Goal: Information Seeking & Learning: Learn about a topic

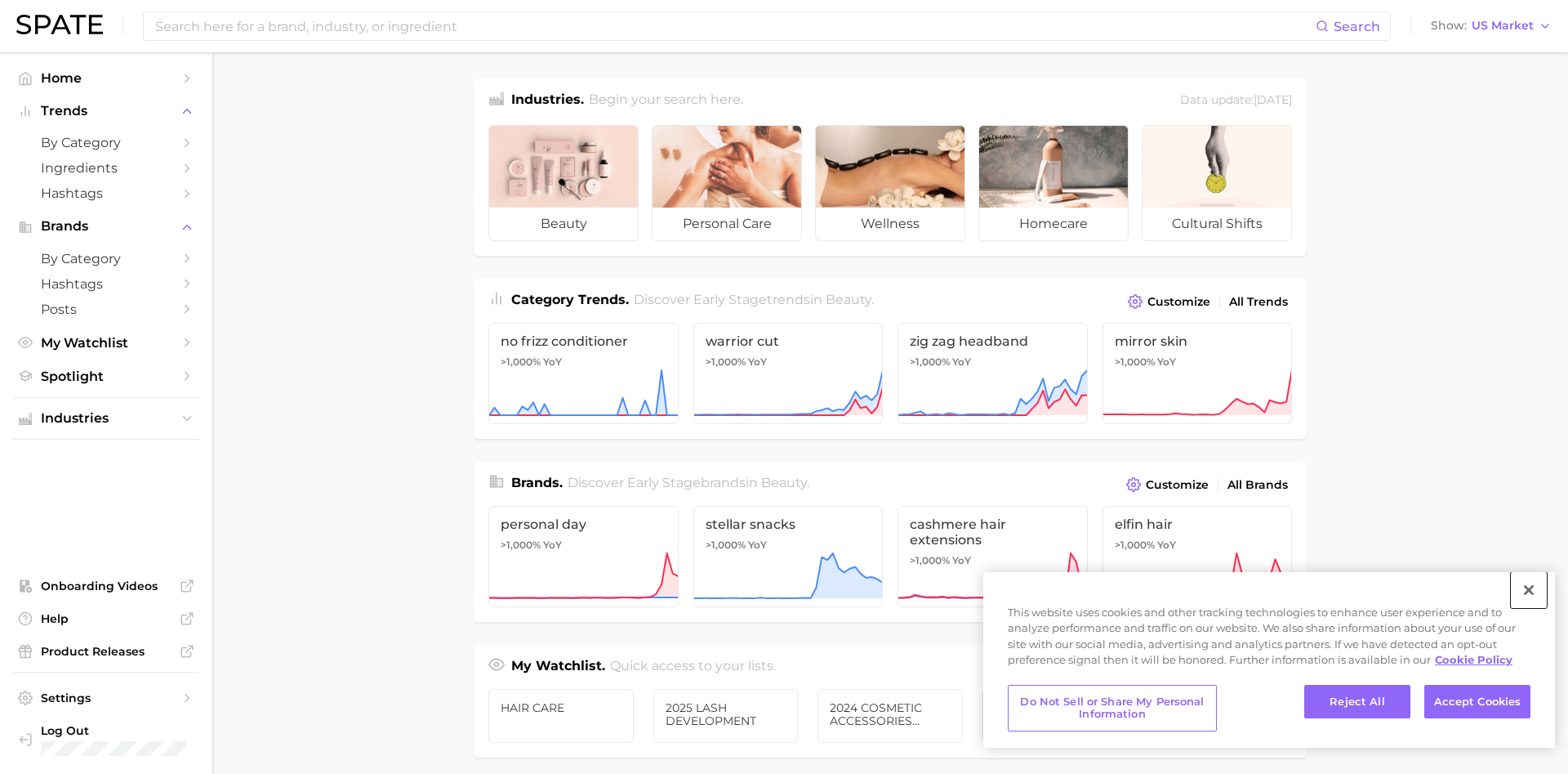
click at [1532, 592] on button "Close" at bounding box center [1528, 590] width 36 height 36
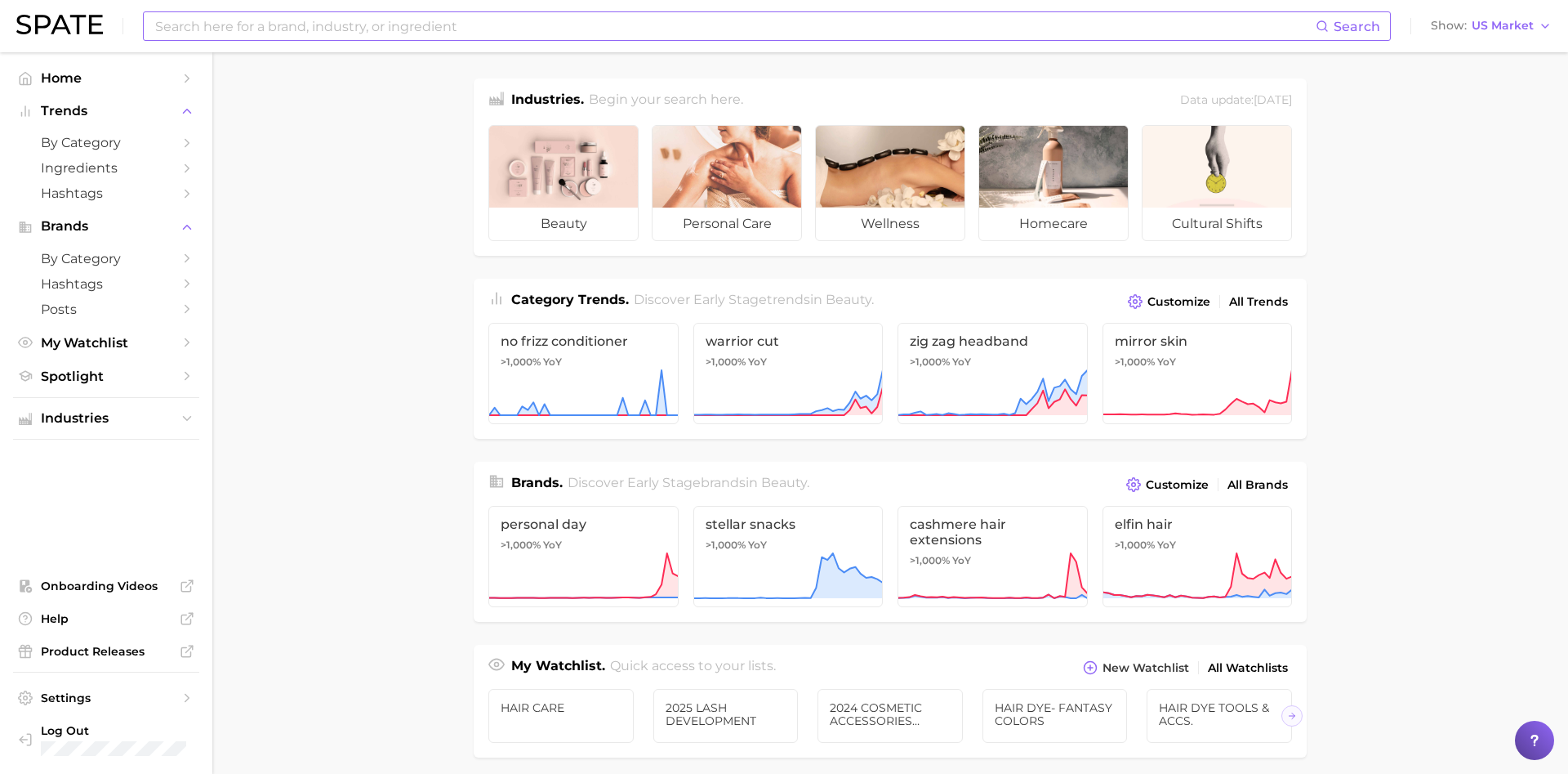
click at [455, 26] on input at bounding box center [734, 26] width 1162 height 27
type input "polka dot nails"
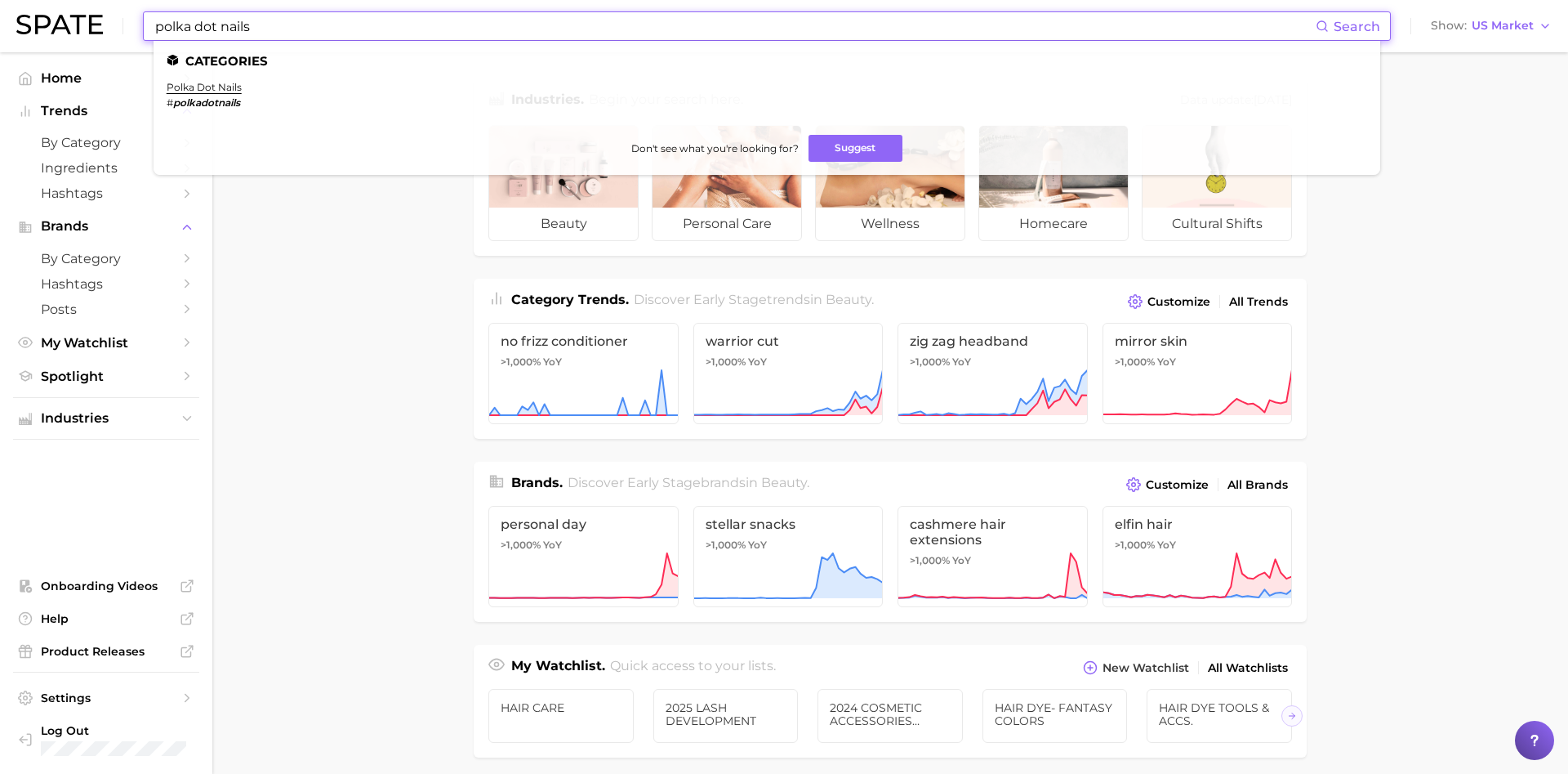
click at [216, 93] on li "polka dot nails # polkadotnails" at bounding box center [204, 94] width 75 height 27
click at [216, 83] on link "polka dot nails" at bounding box center [204, 87] width 75 height 12
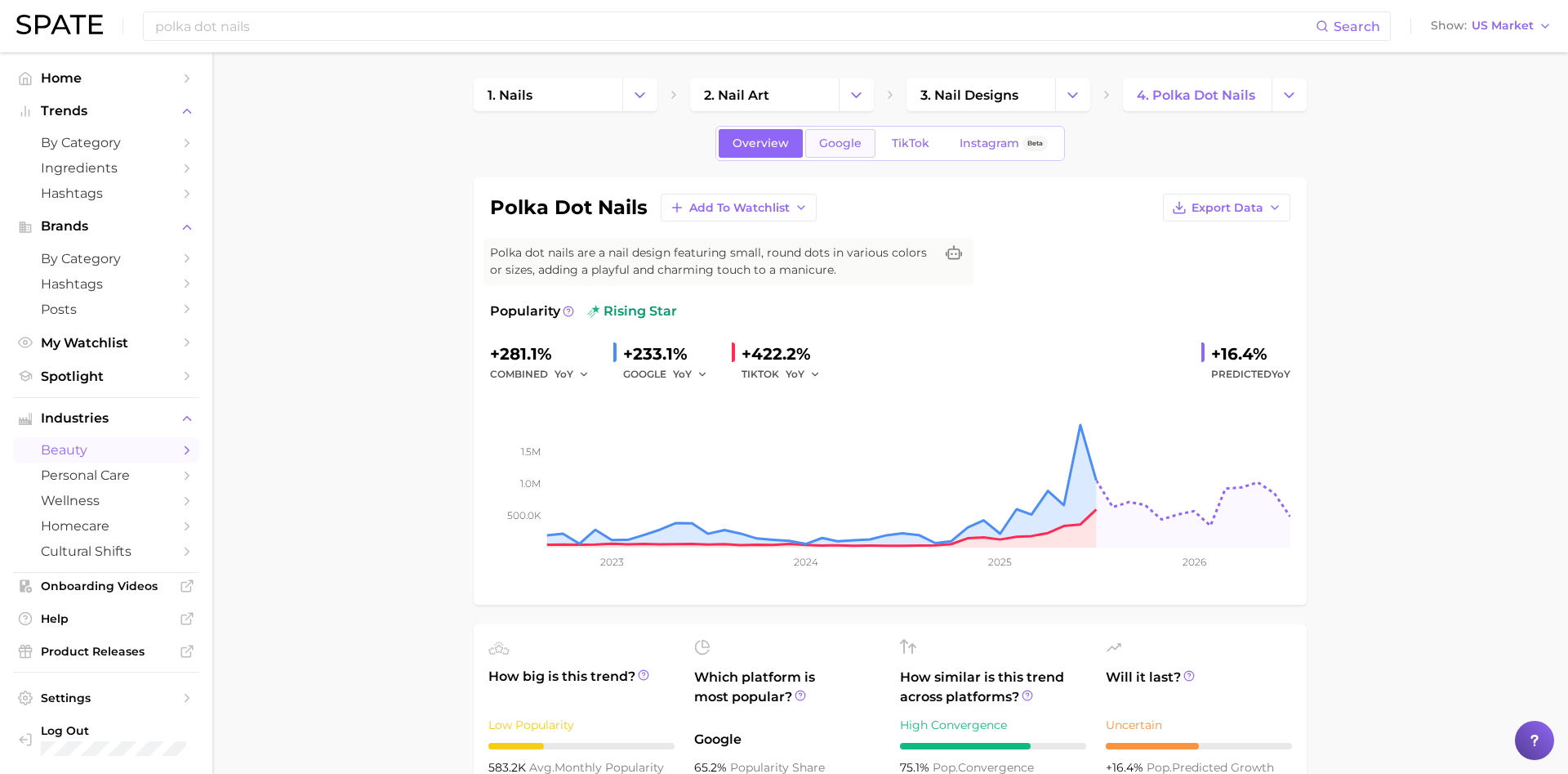
click at [844, 156] on link "Google" at bounding box center [839, 143] width 70 height 28
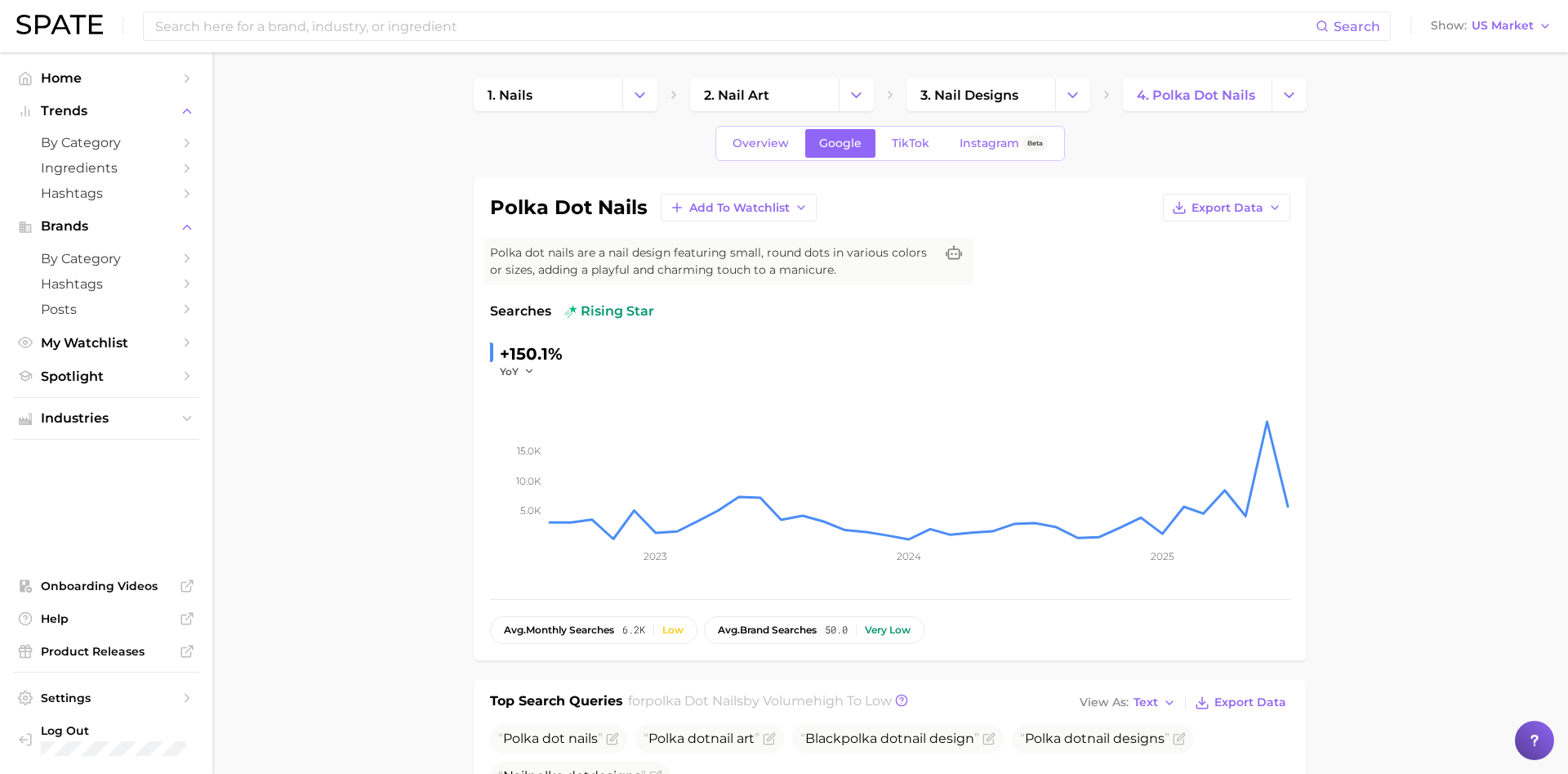
click at [919, 158] on div "Overview Google TikTok Instagram Beta" at bounding box center [890, 143] width 350 height 35
click at [918, 143] on span "TikTok" at bounding box center [910, 143] width 37 height 14
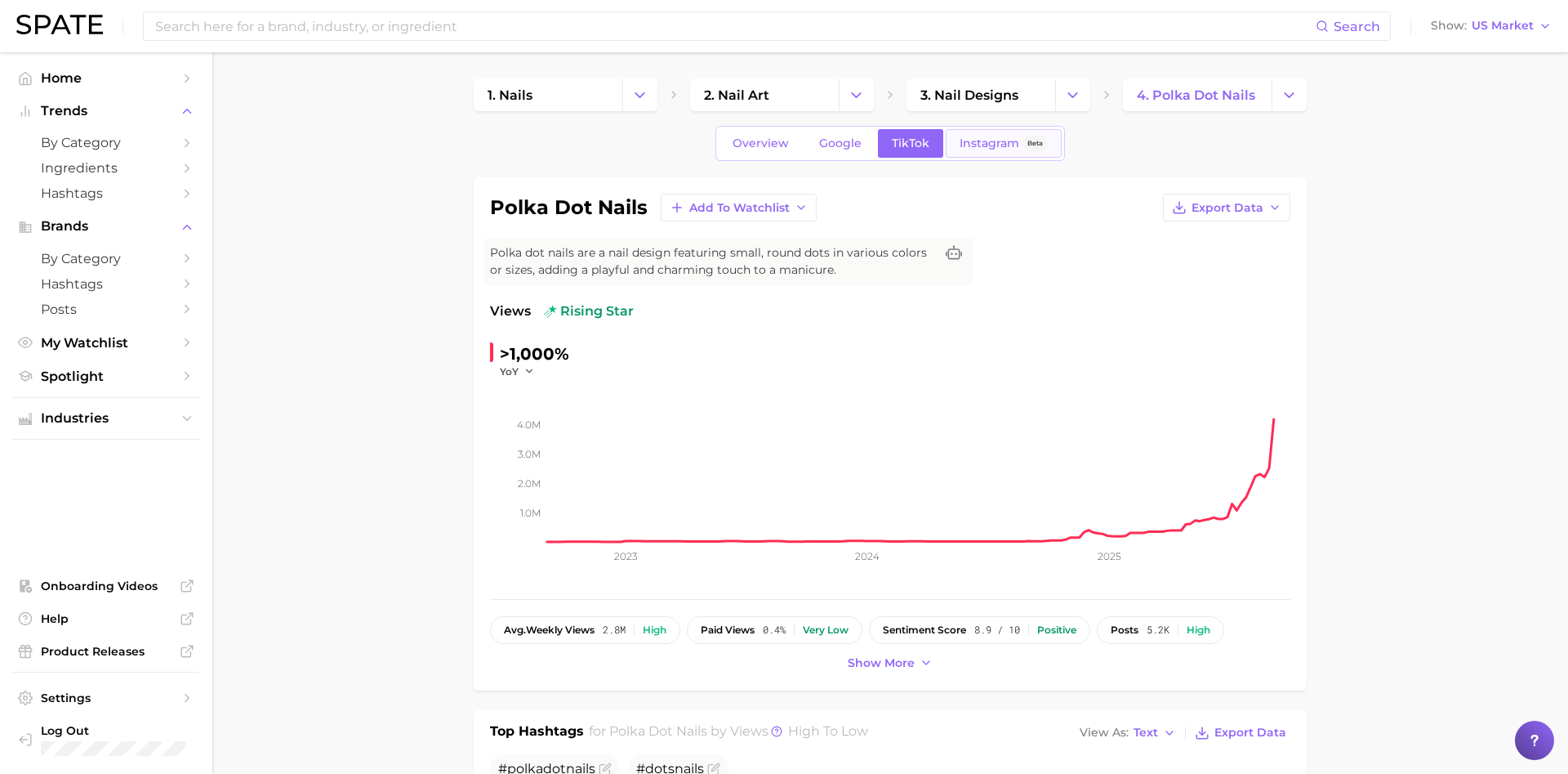
click at [977, 141] on span "Instagram" at bounding box center [989, 143] width 59 height 14
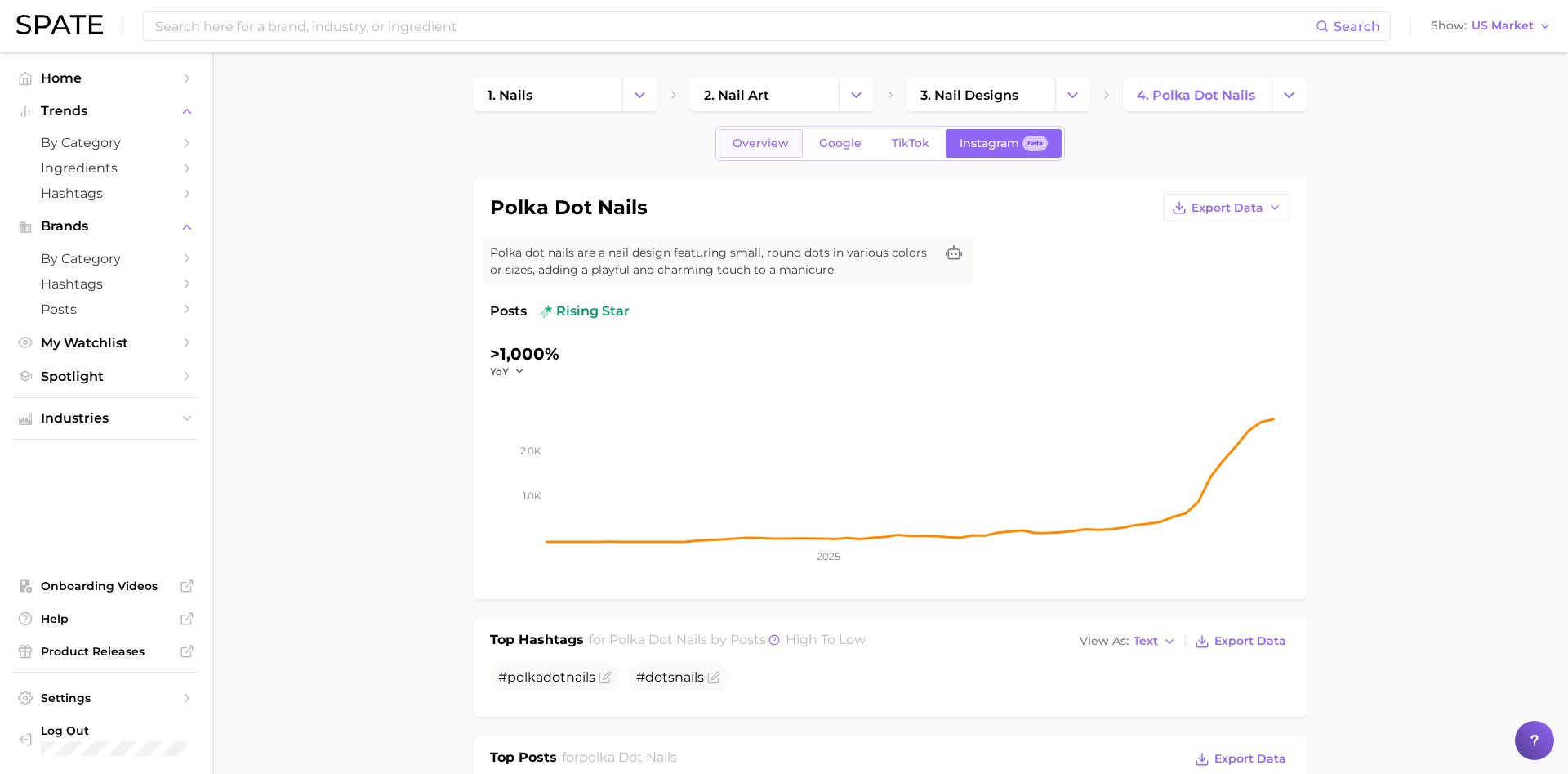
click at [784, 132] on link "Overview" at bounding box center [761, 143] width 84 height 28
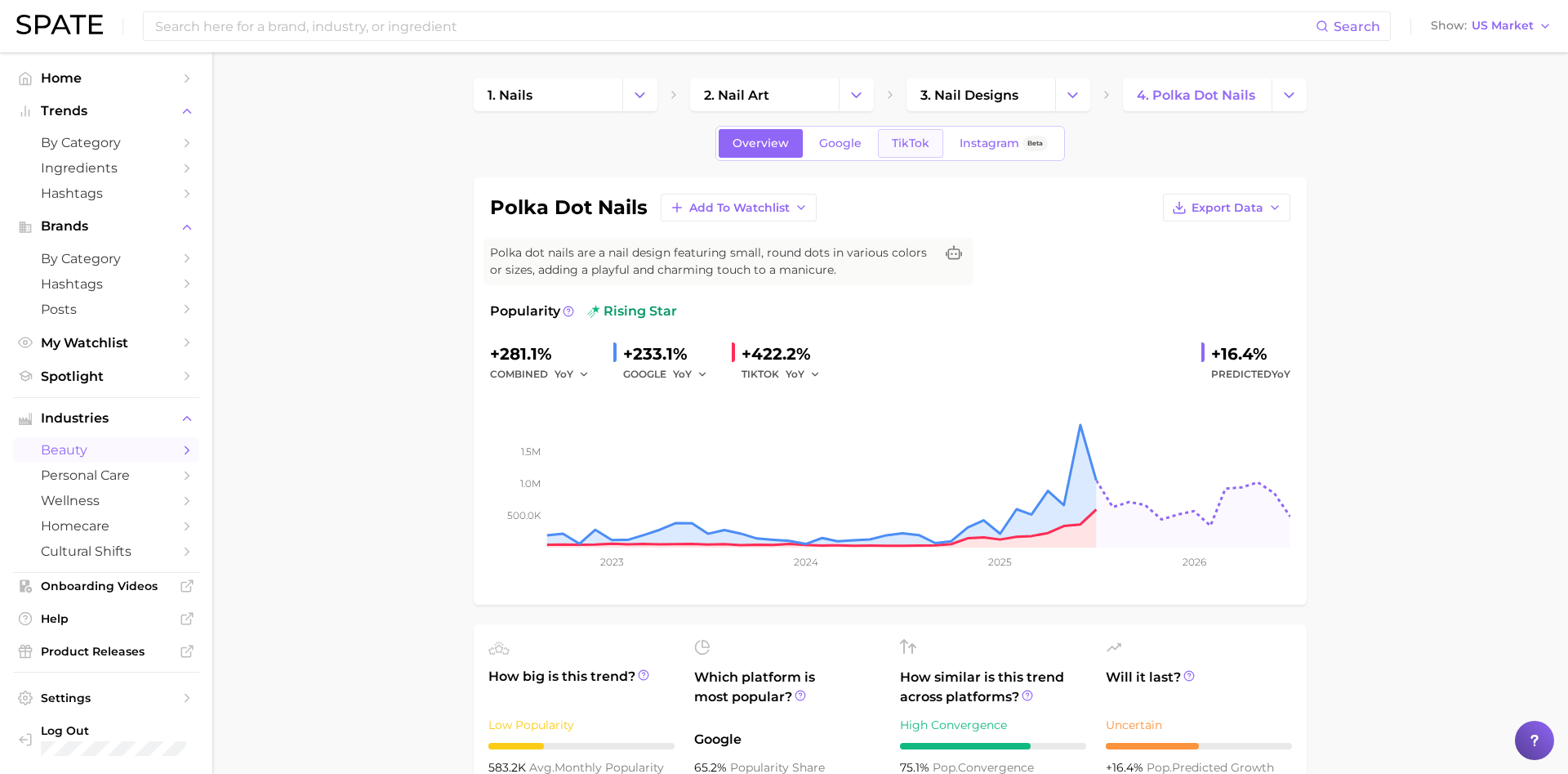
click at [892, 143] on span "TikTok" at bounding box center [910, 143] width 37 height 14
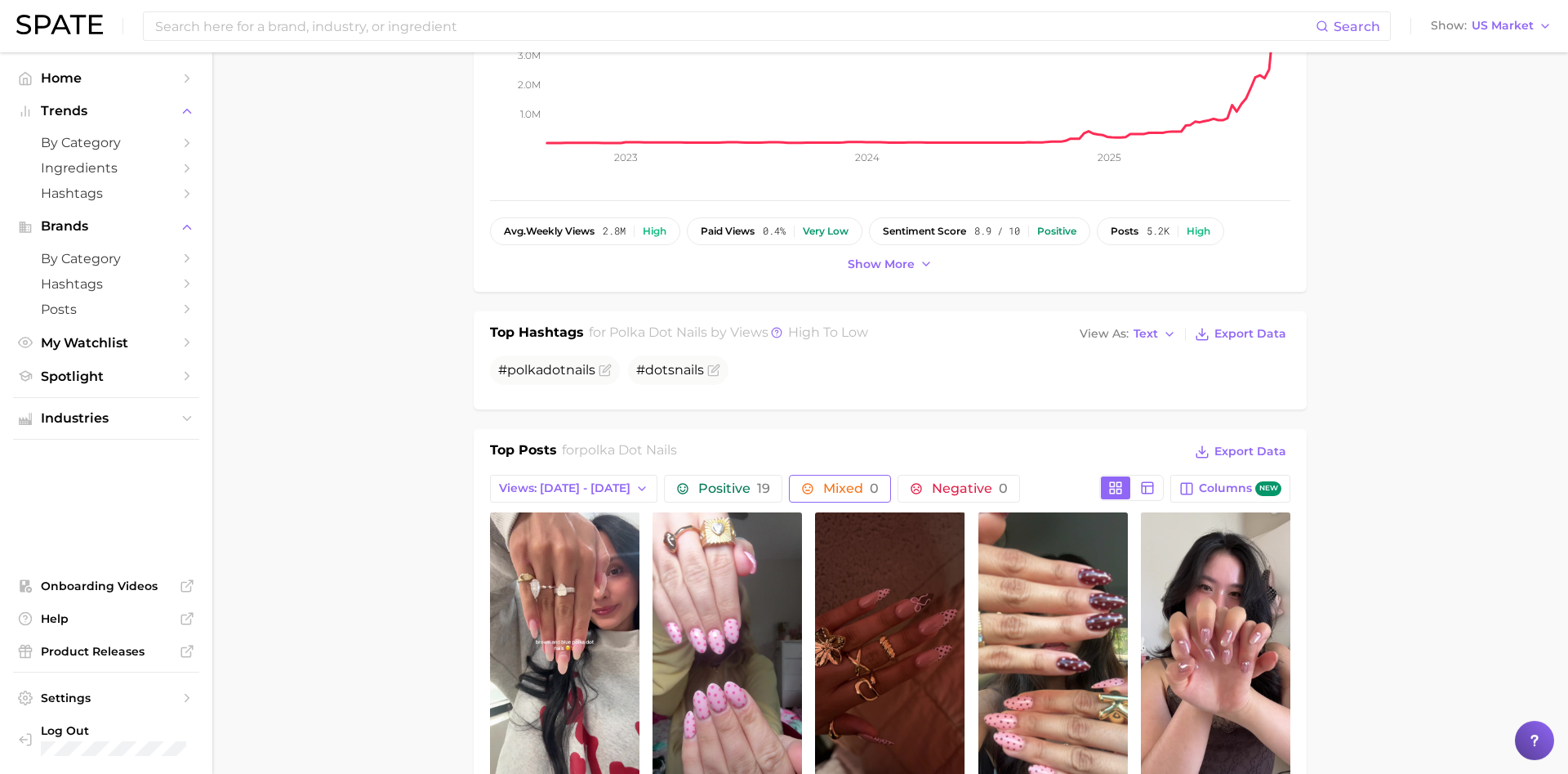
scroll to position [584, 0]
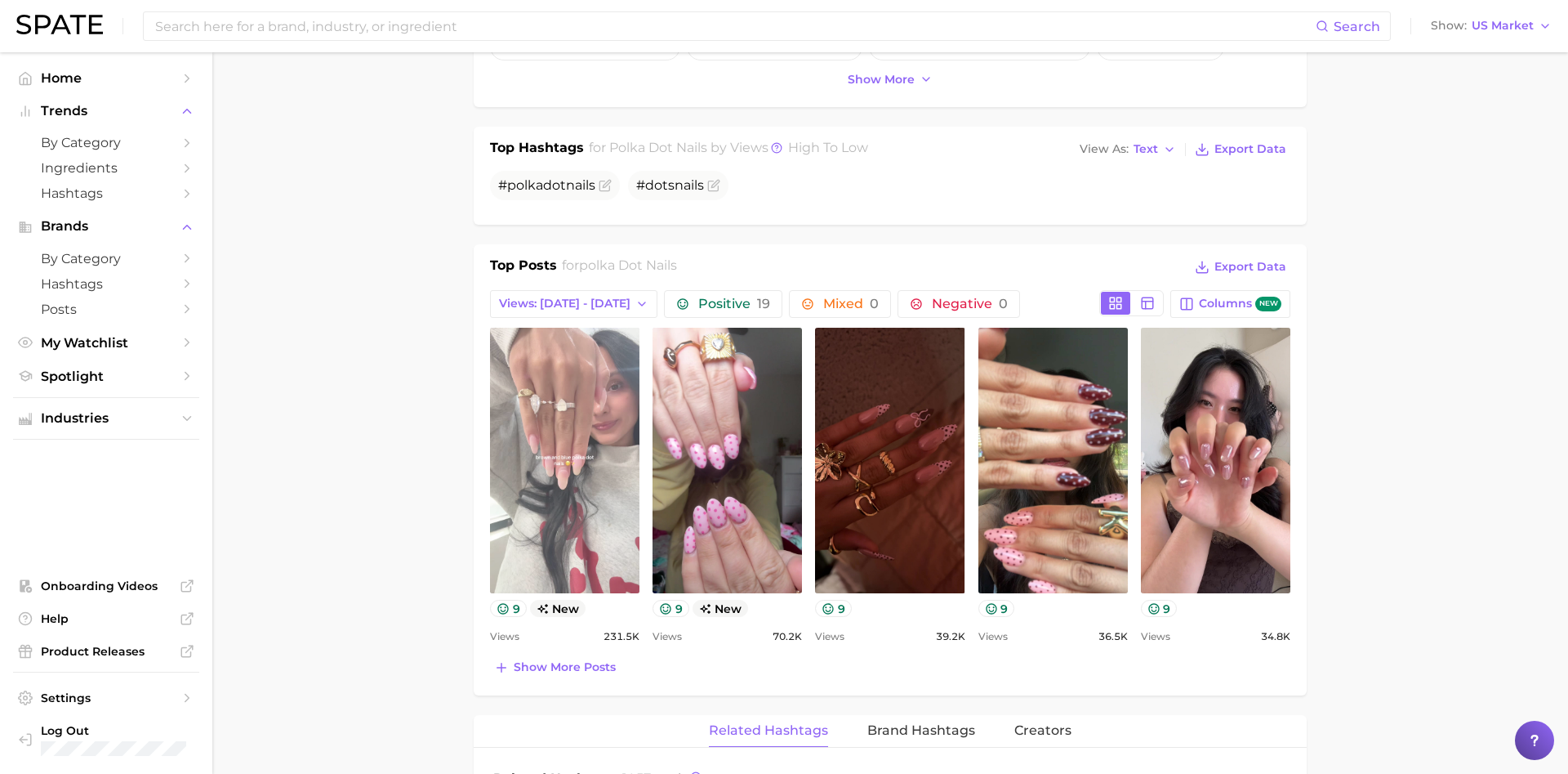
click at [603, 380] on link "view post on TikTok" at bounding box center [564, 461] width 150 height 266
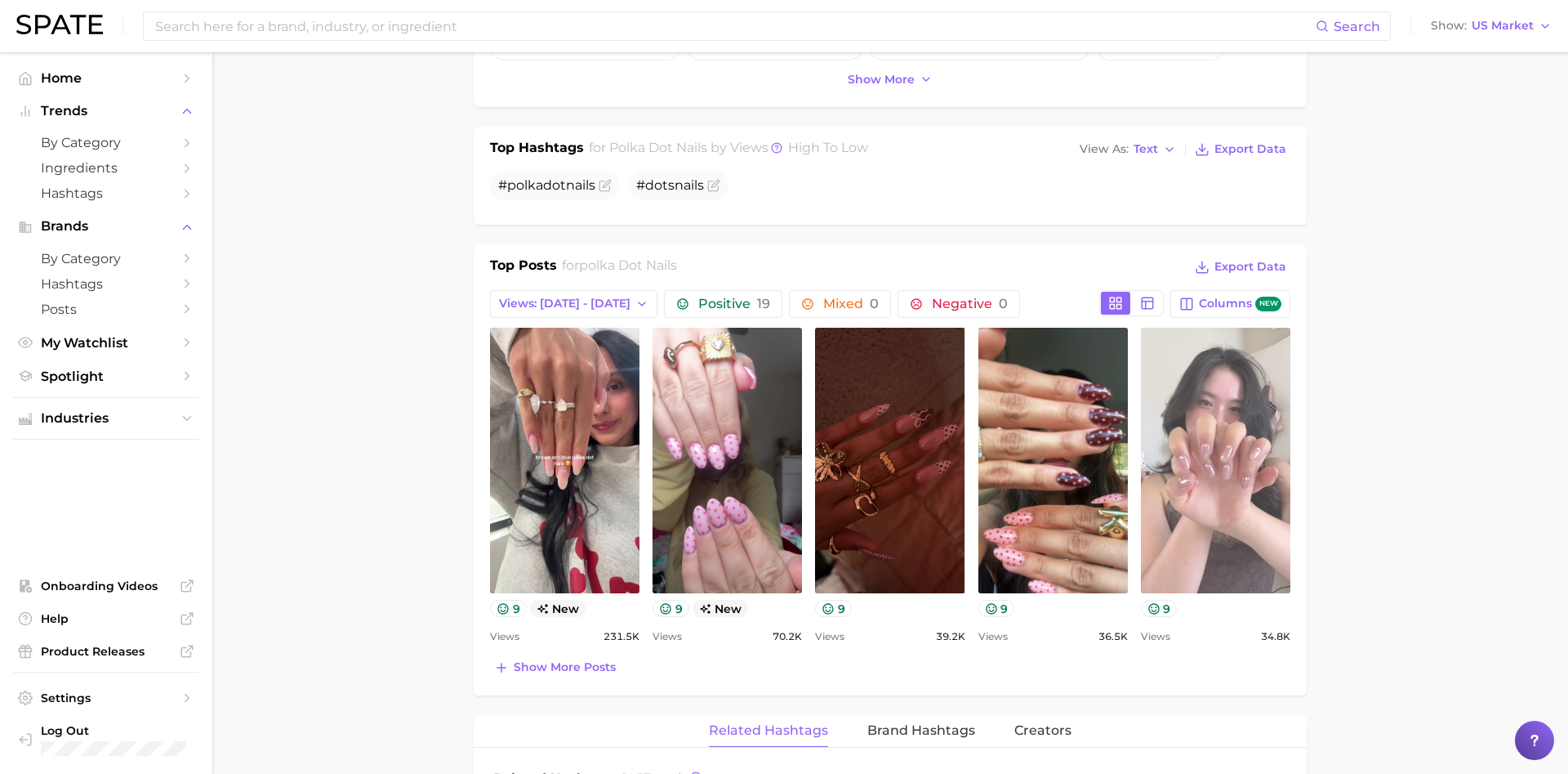
click at [1216, 440] on link "view post on TikTok" at bounding box center [1216, 461] width 150 height 266
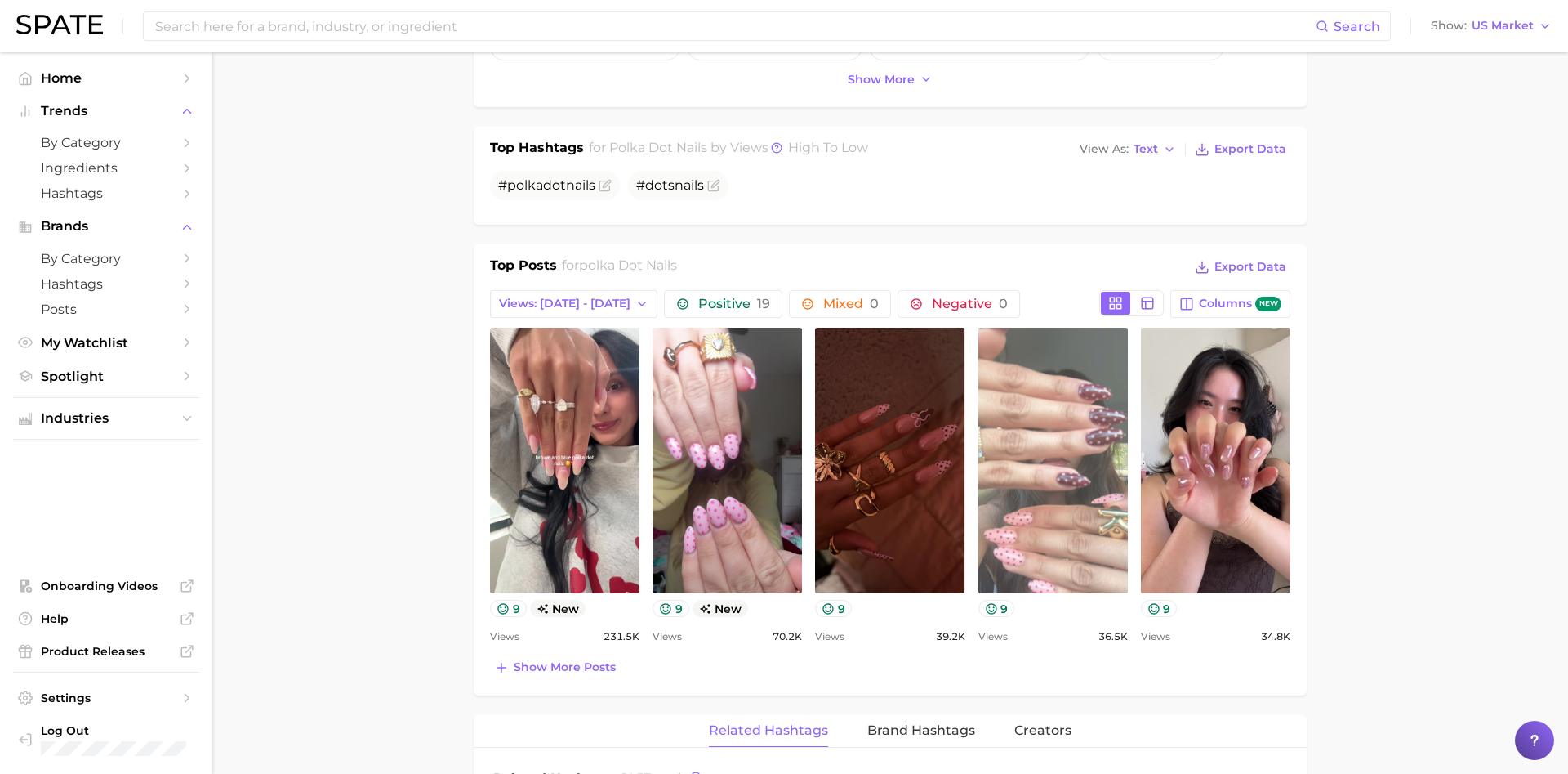
click at [1014, 375] on link "view post on TikTok" at bounding box center [1053, 461] width 150 height 266
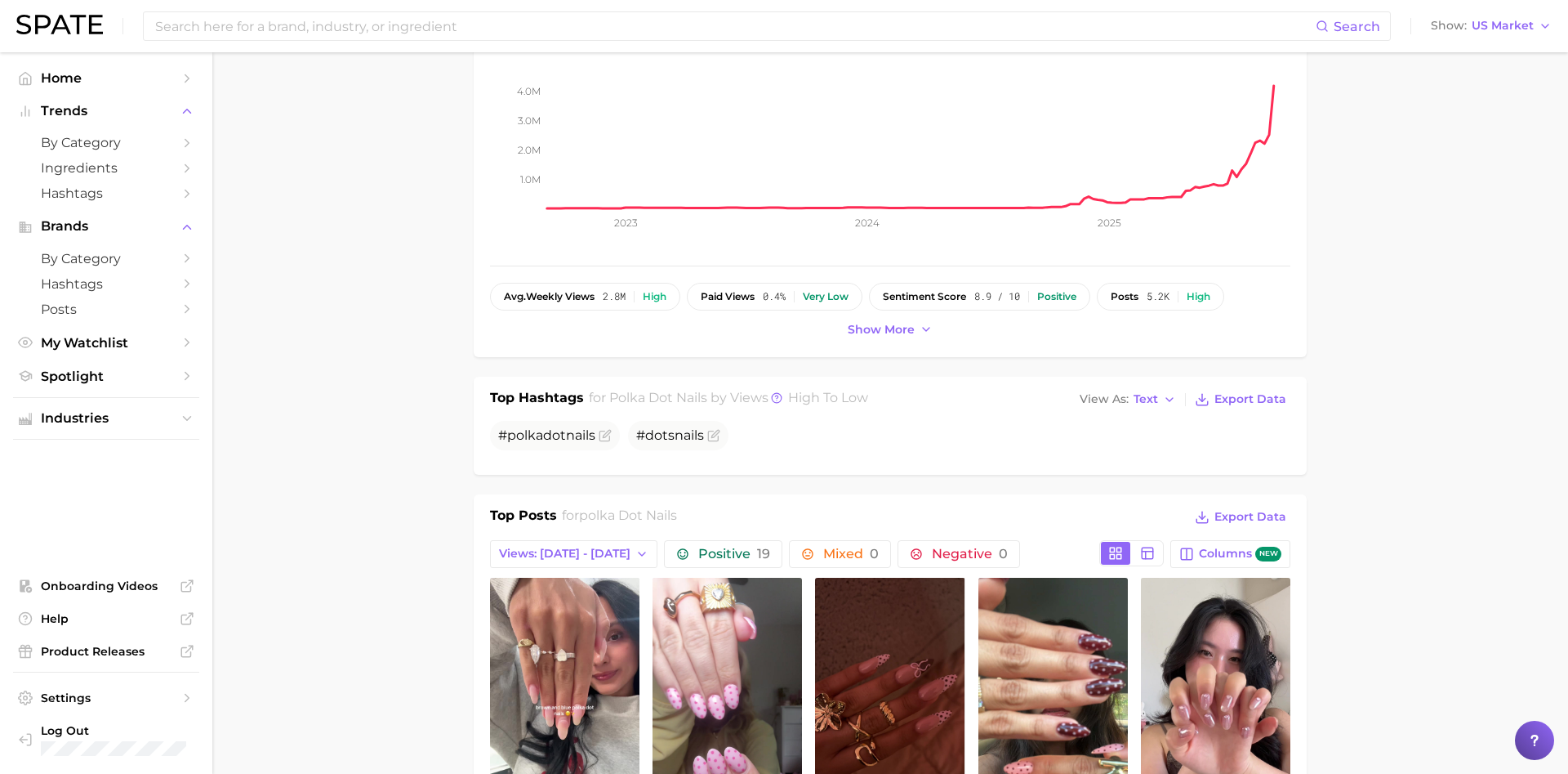
scroll to position [0, 0]
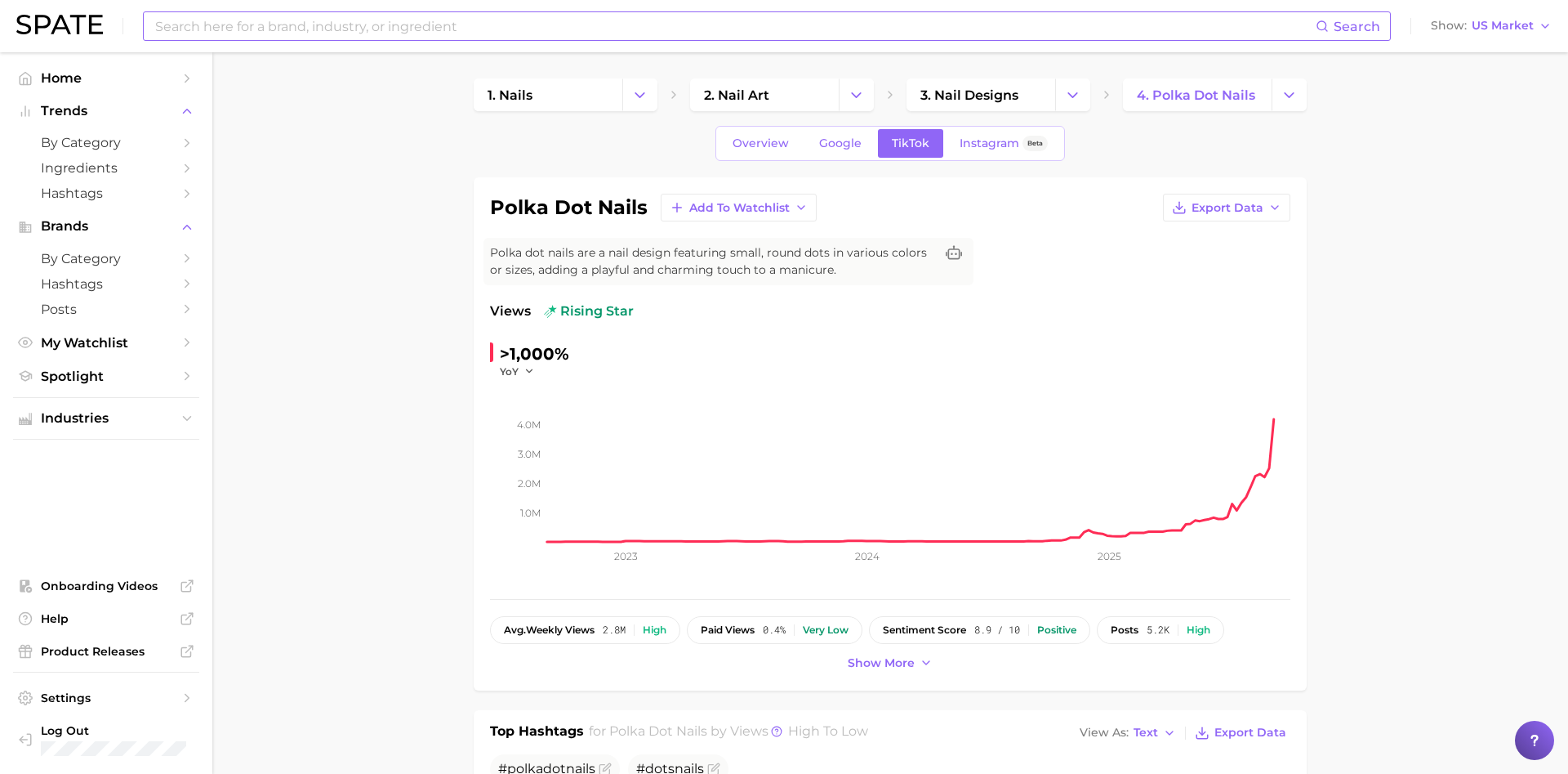
drag, startPoint x: 405, startPoint y: 38, endPoint x: 411, endPoint y: 31, distance: 9.2
click at [403, 37] on input at bounding box center [734, 26] width 1162 height 27
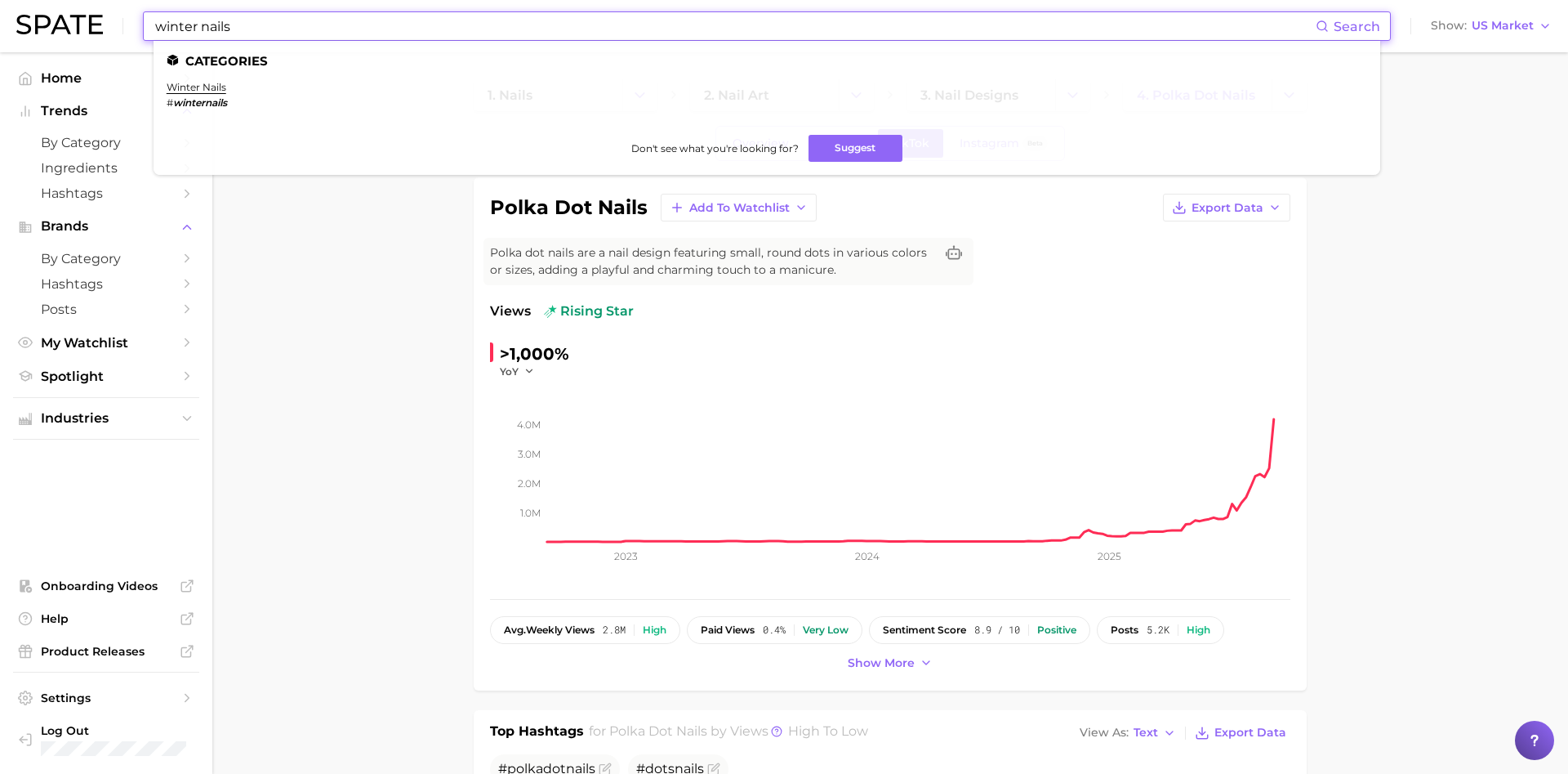
type input "winter nails"
click at [214, 96] on li "winter nails # winternails" at bounding box center [197, 94] width 60 height 27
click at [216, 84] on link "winter nails" at bounding box center [196, 87] width 59 height 12
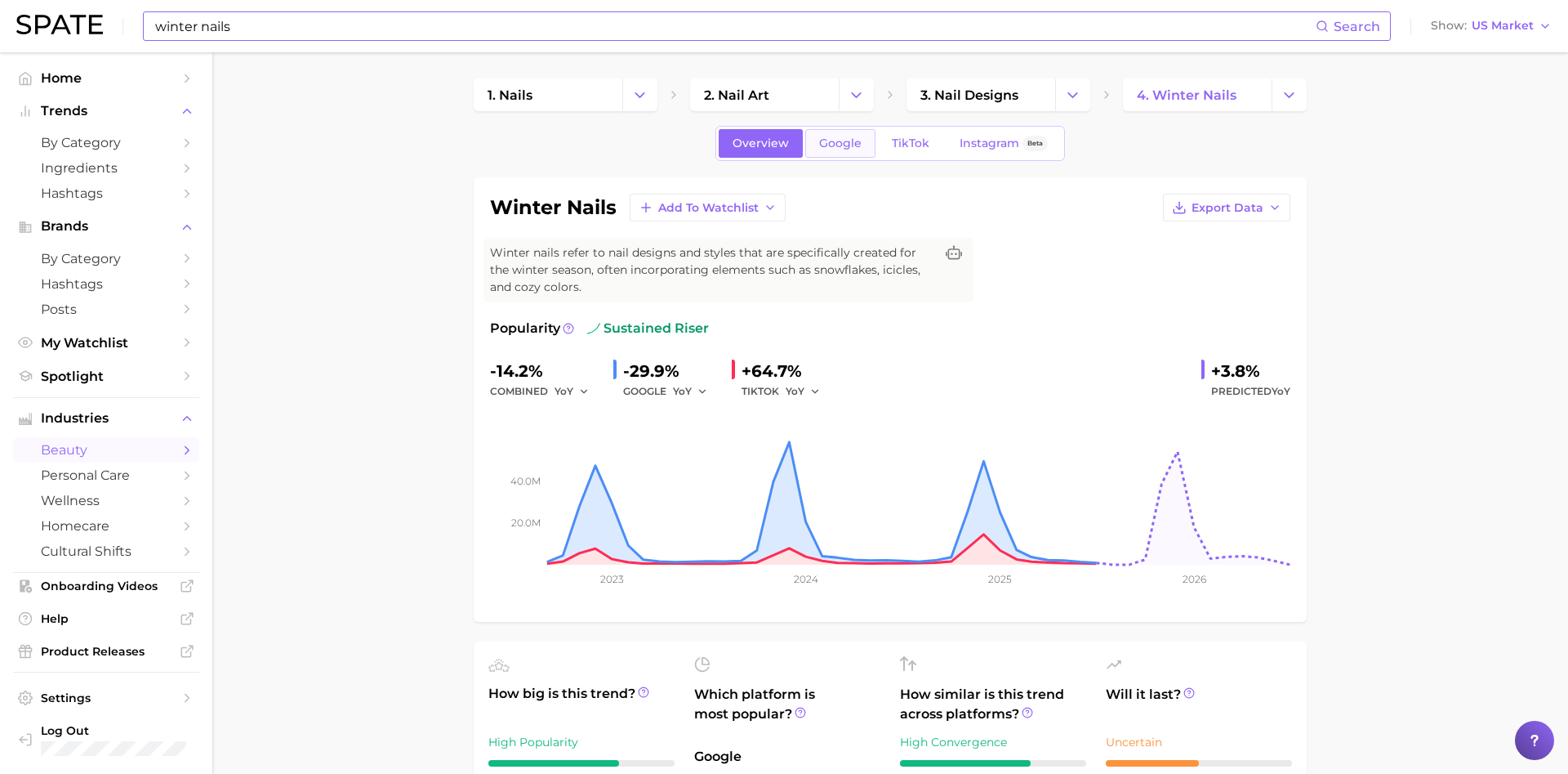
click at [845, 152] on link "Google" at bounding box center [839, 143] width 70 height 28
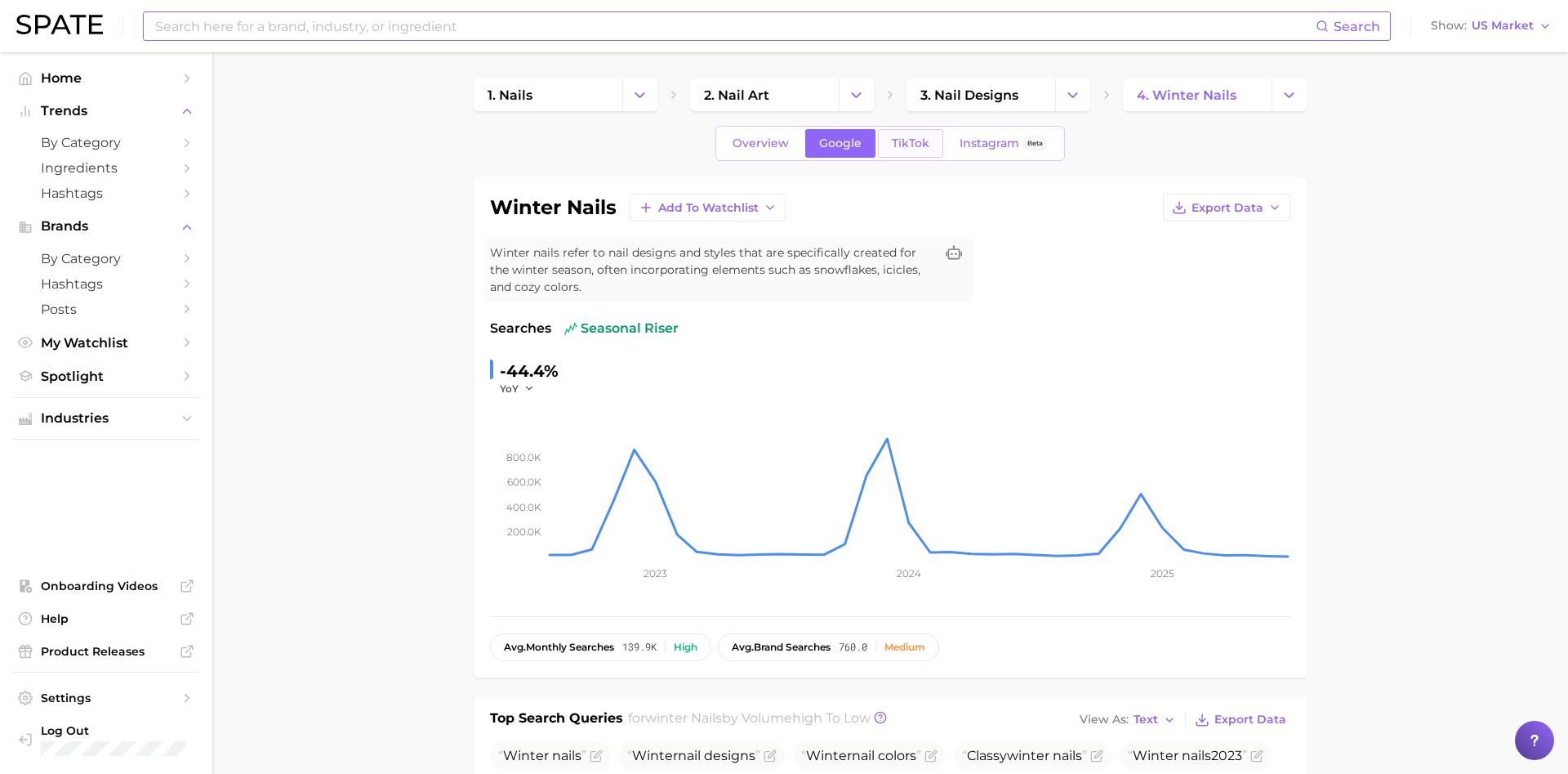
click at [912, 136] on span "TikTok" at bounding box center [910, 143] width 37 height 14
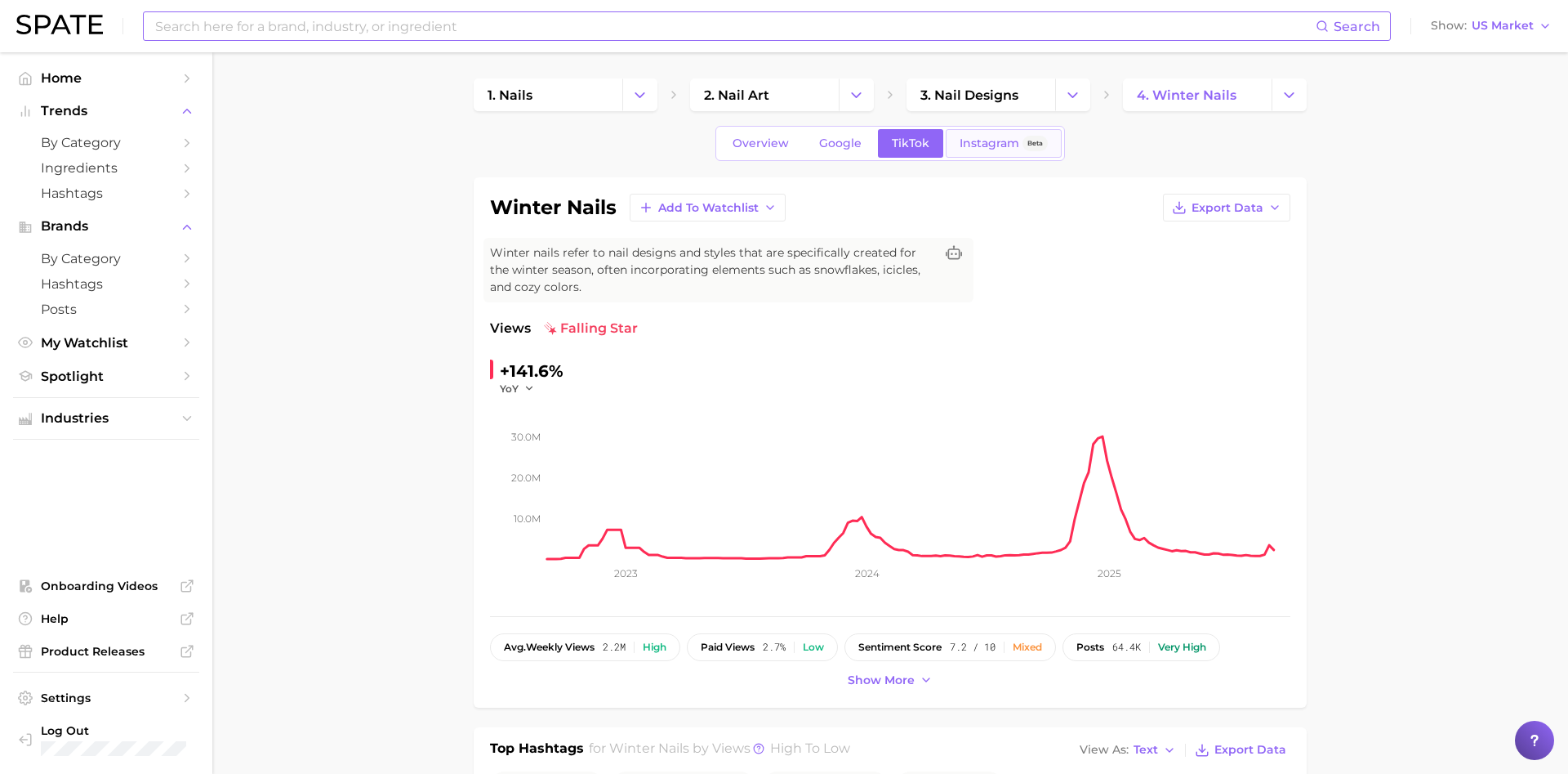
click at [997, 139] on span "Instagram" at bounding box center [989, 143] width 59 height 14
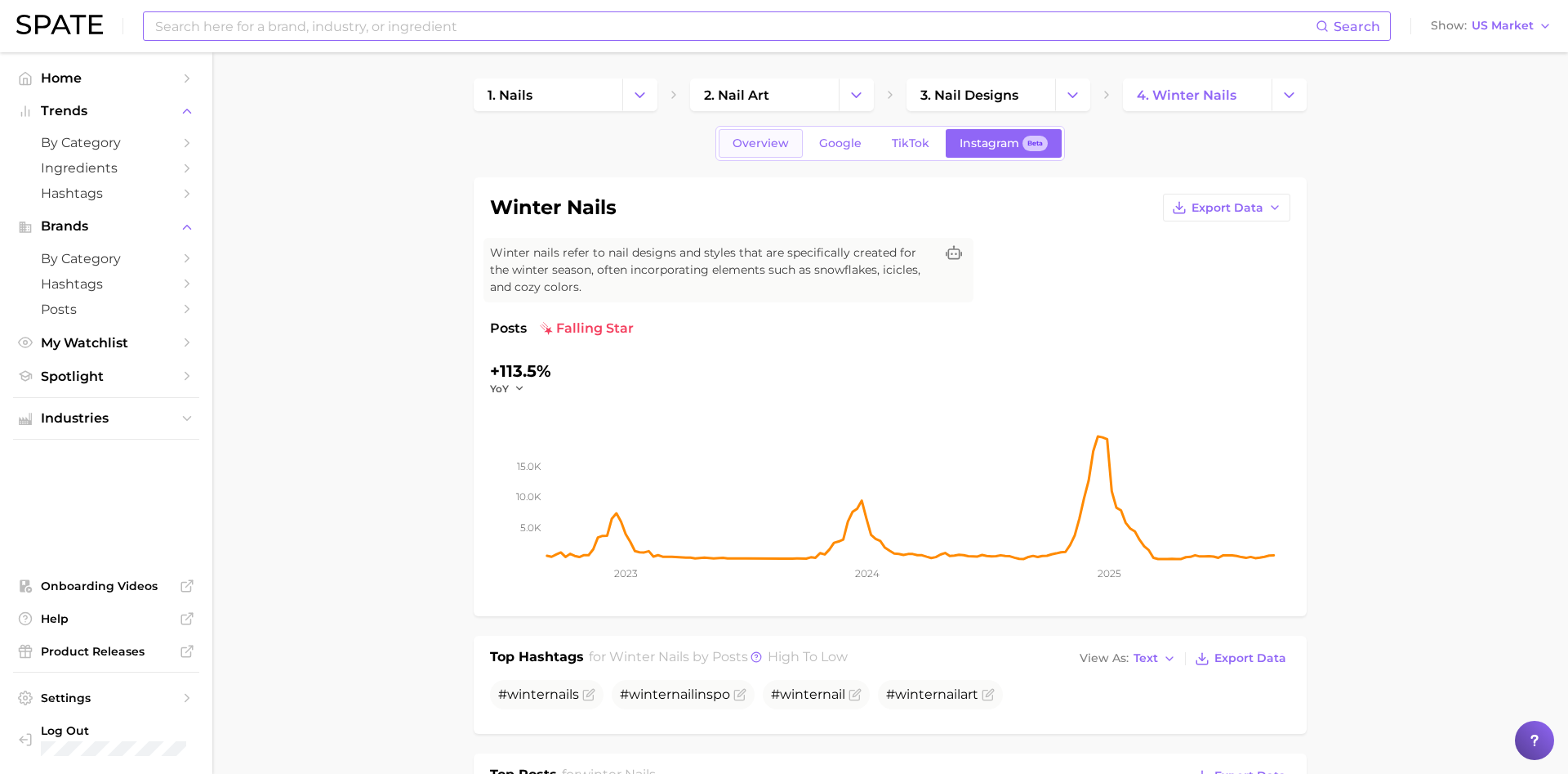
click at [777, 142] on span "Overview" at bounding box center [761, 143] width 57 height 14
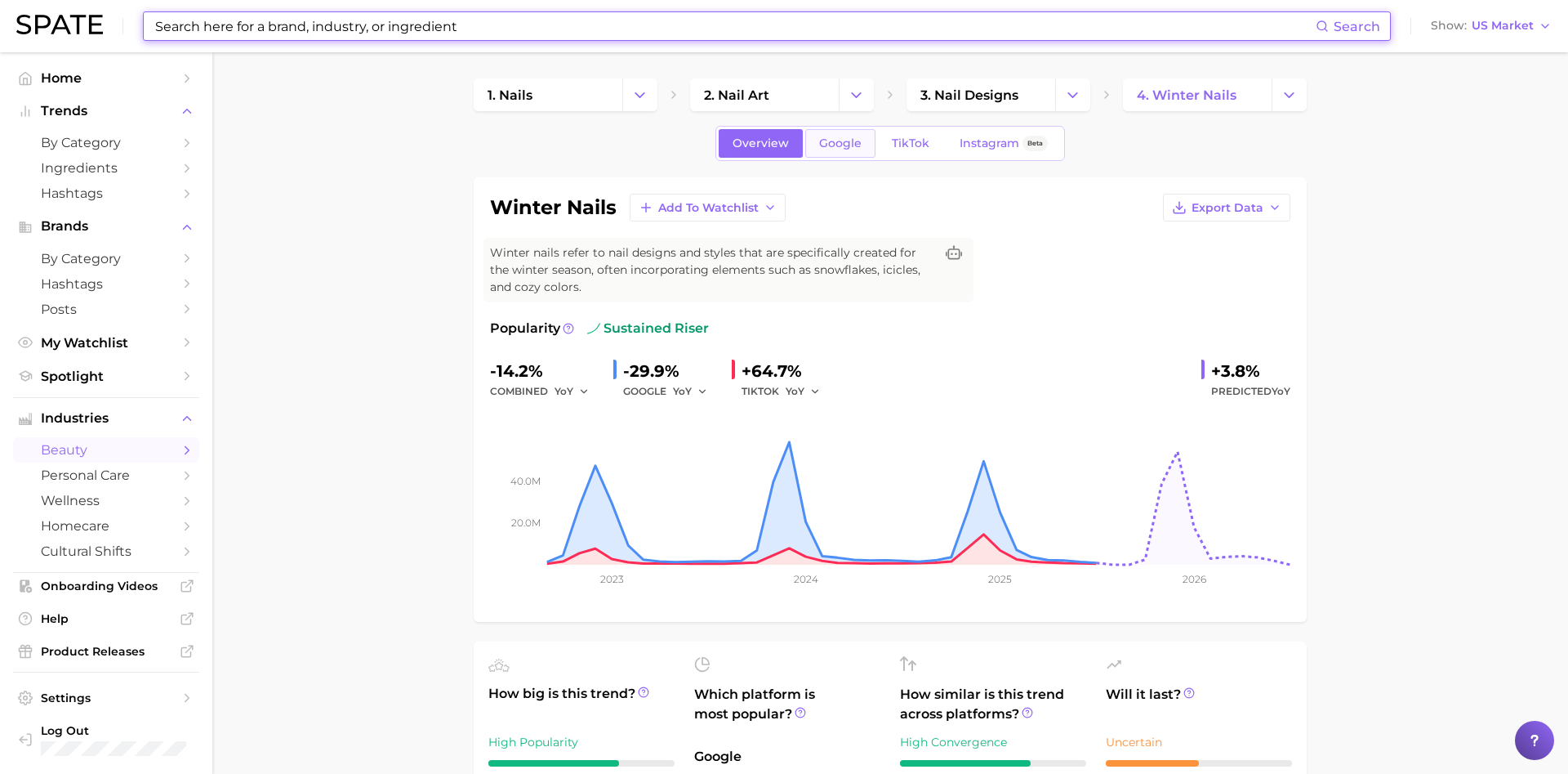
click at [841, 154] on link "Google" at bounding box center [839, 143] width 70 height 28
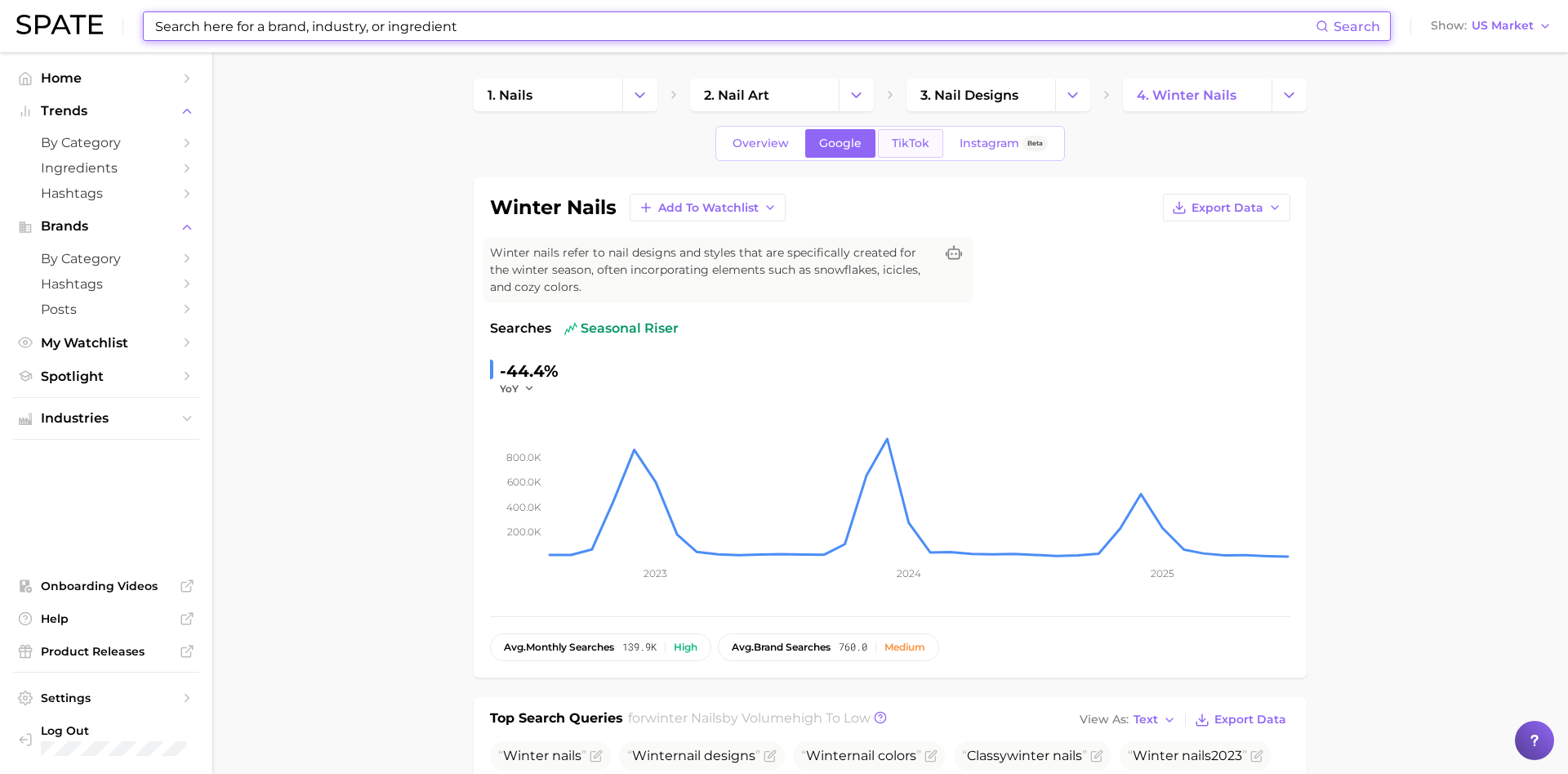
click at [906, 137] on span "TikTok" at bounding box center [910, 143] width 37 height 14
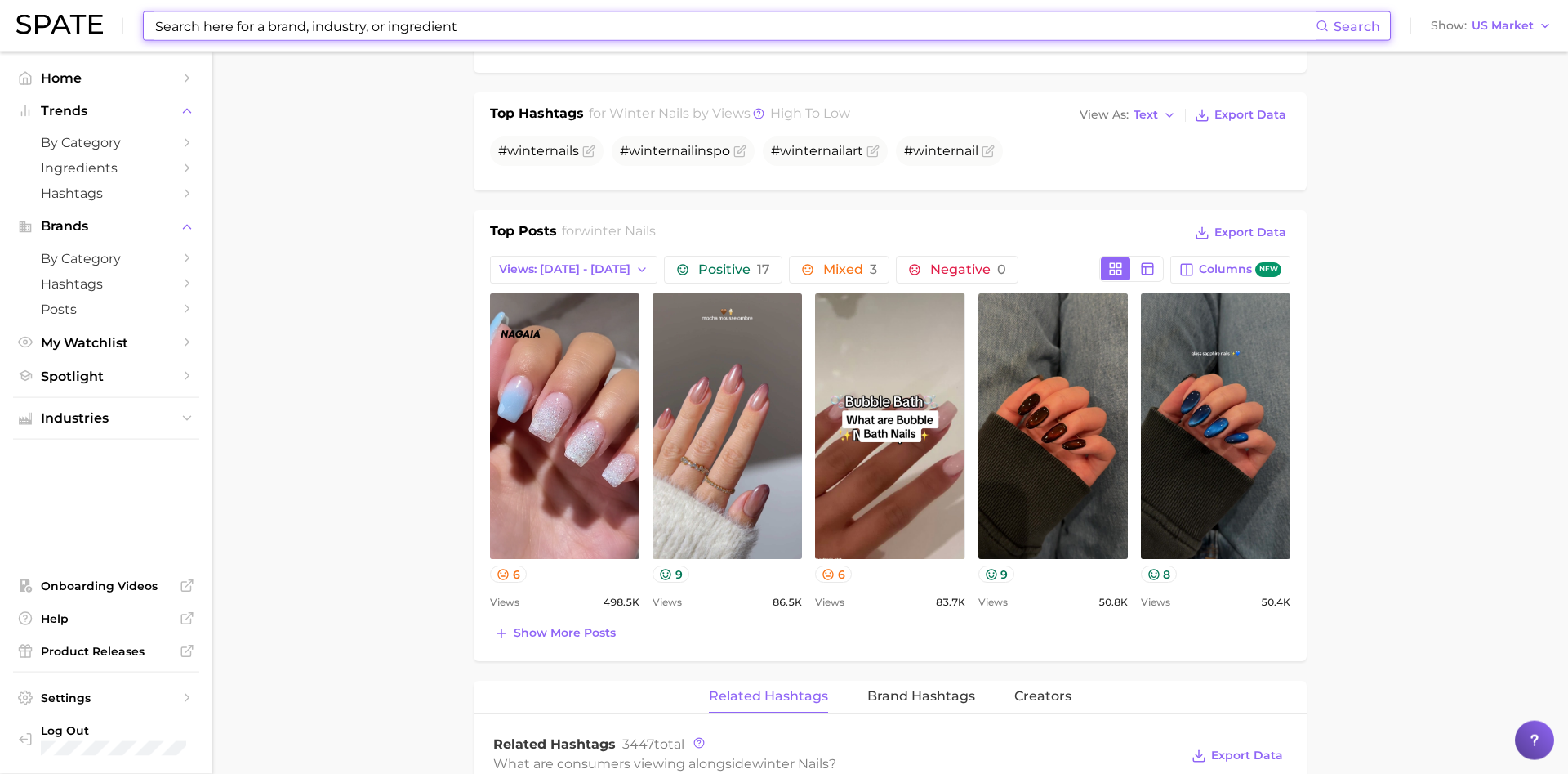
scroll to position [667, 0]
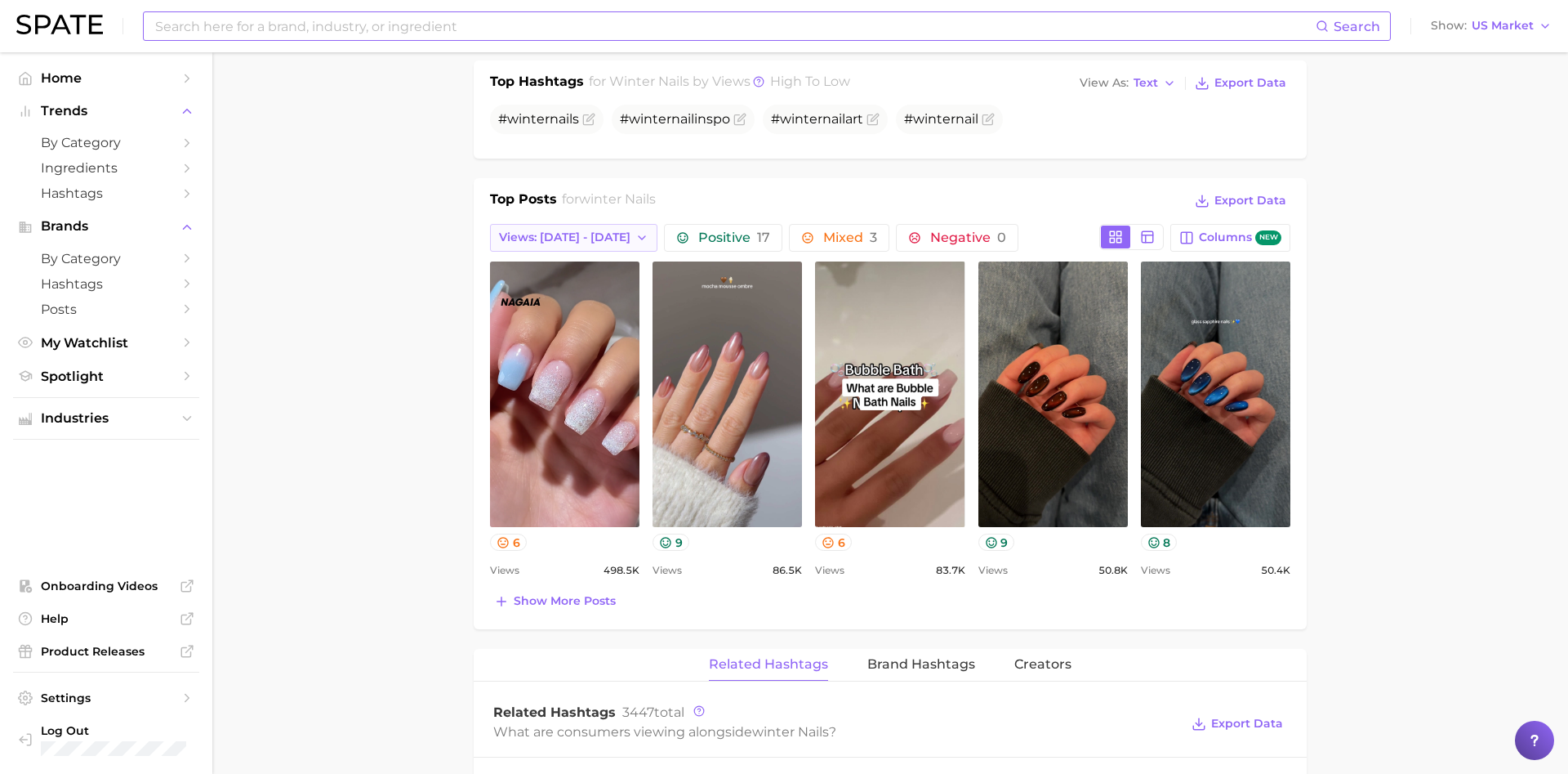
click at [606, 235] on span "Views: [DATE] - [DATE]" at bounding box center [565, 237] width 132 height 14
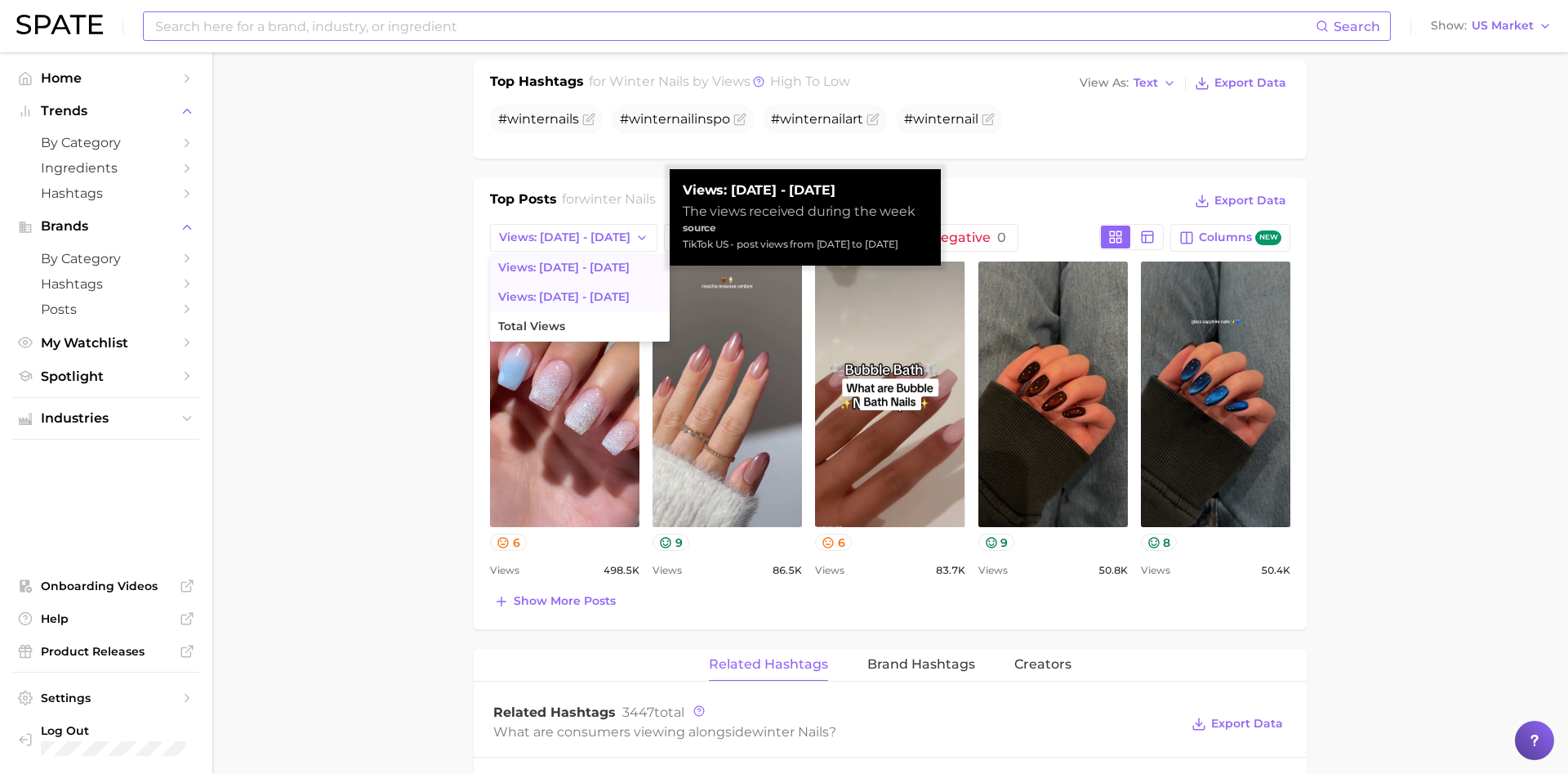
click at [592, 299] on span "Views: [DATE] - [DATE]" at bounding box center [564, 297] width 132 height 14
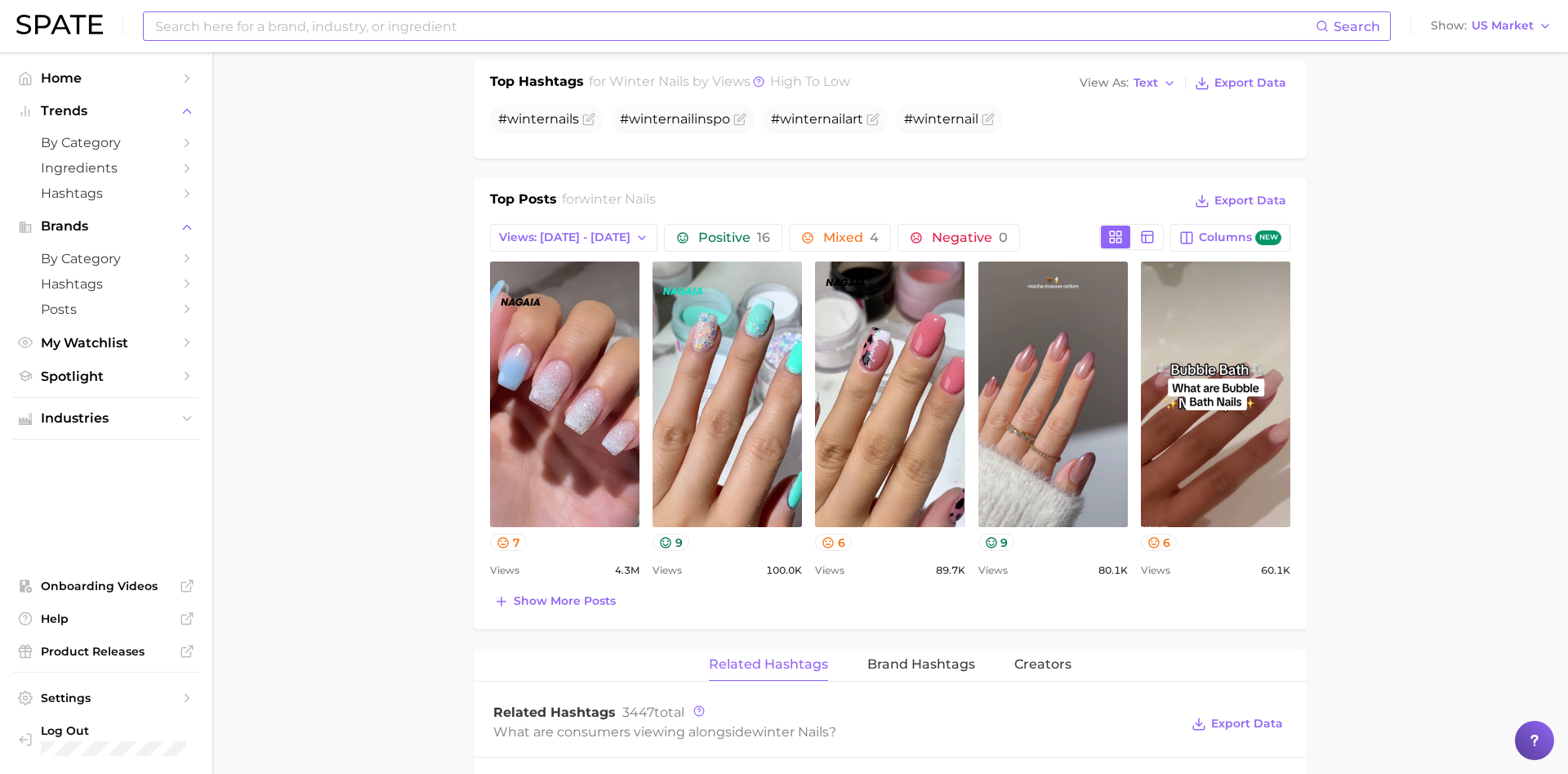
scroll to position [0, 0]
click at [567, 228] on button "Views: [DATE] - [DATE]" at bounding box center [573, 237] width 167 height 27
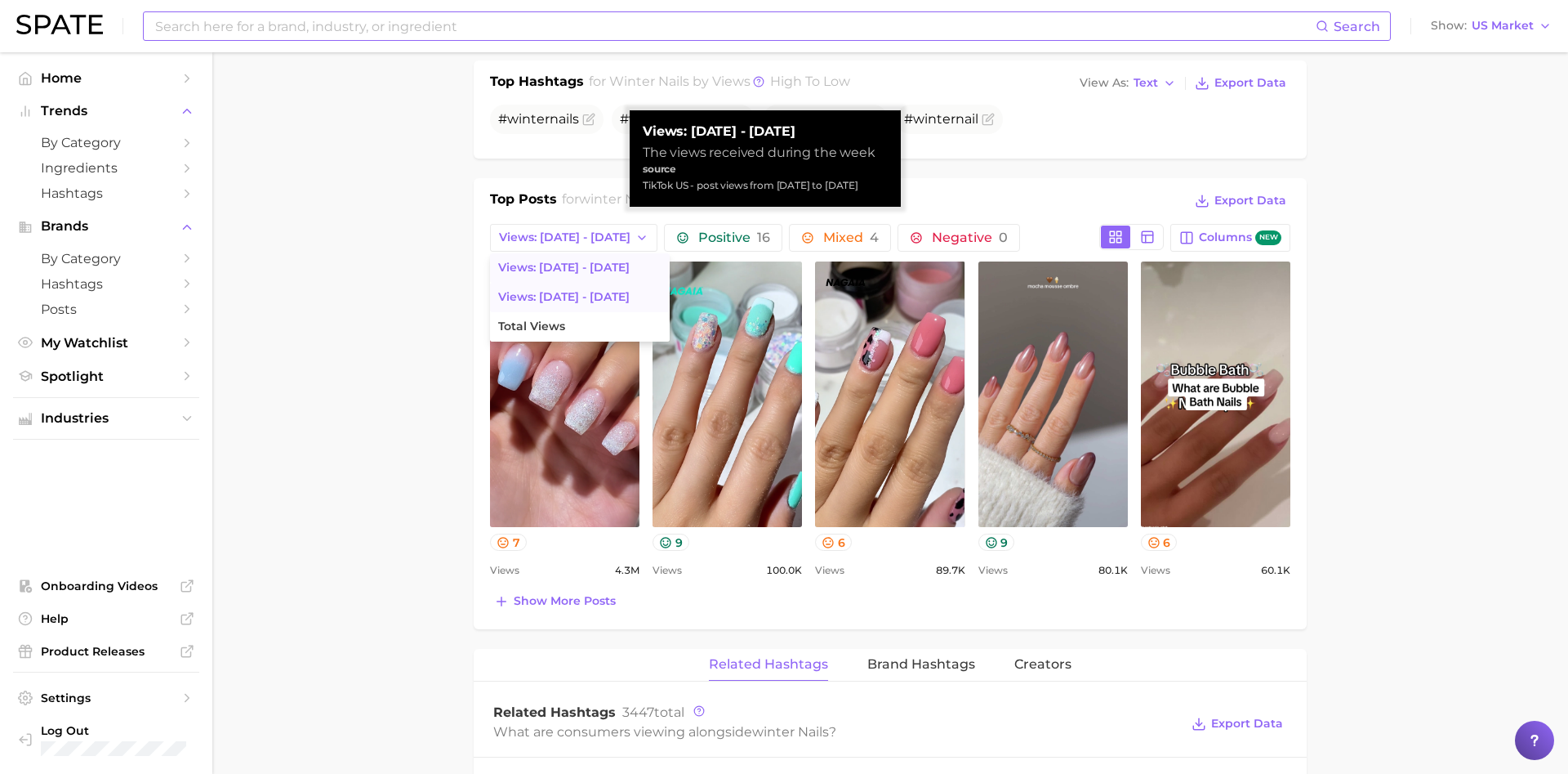
click at [585, 276] on button "Views: [DATE] - [DATE]" at bounding box center [579, 267] width 180 height 29
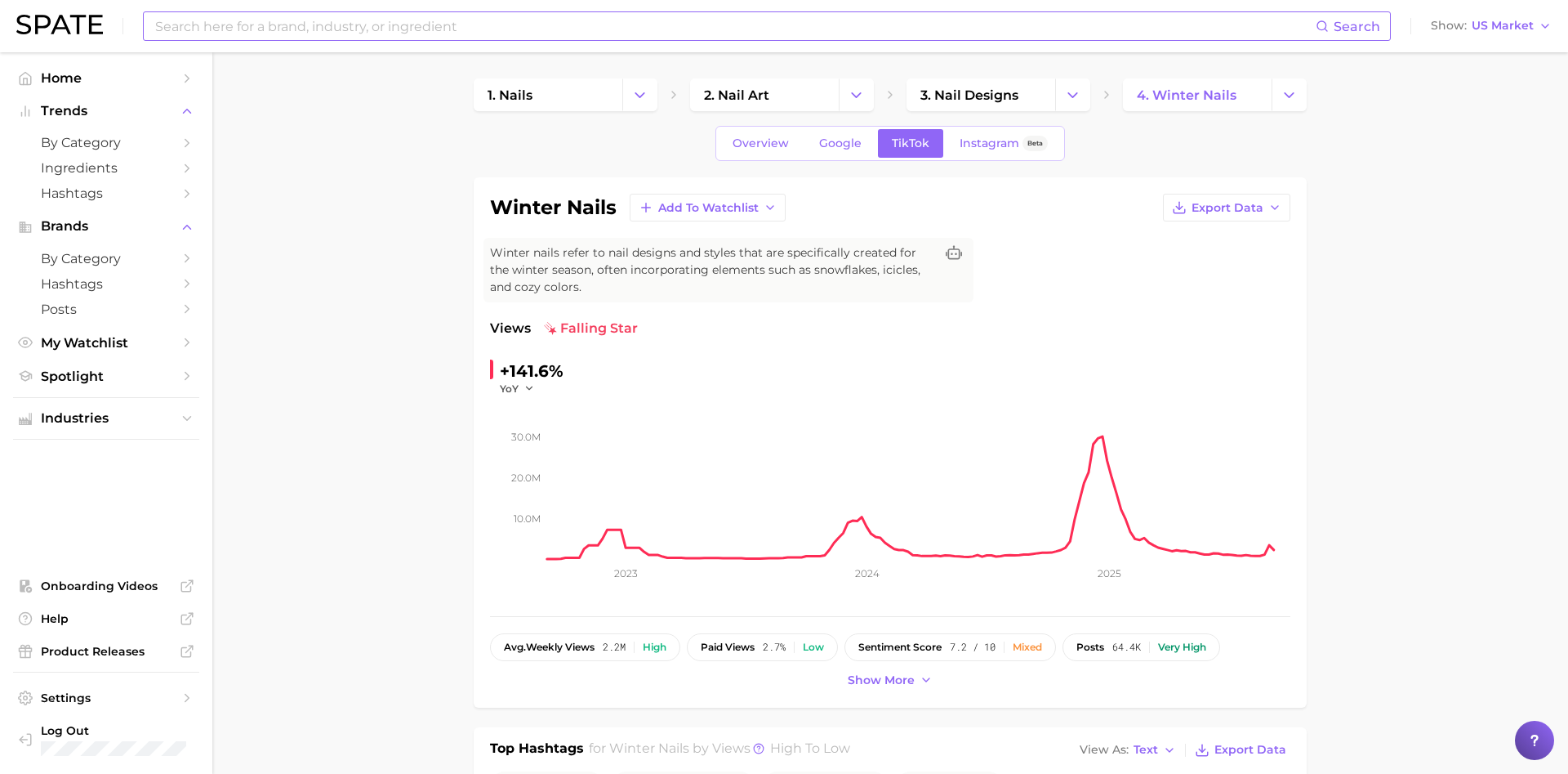
click at [294, 24] on input at bounding box center [734, 26] width 1162 height 27
click at [841, 62] on button "Suggest" at bounding box center [842, 67] width 94 height 27
drag, startPoint x: 282, startPoint y: 32, endPoint x: 110, endPoint y: 31, distance: 172.0
click at [153, 31] on input "cute press on" at bounding box center [734, 26] width 1162 height 27
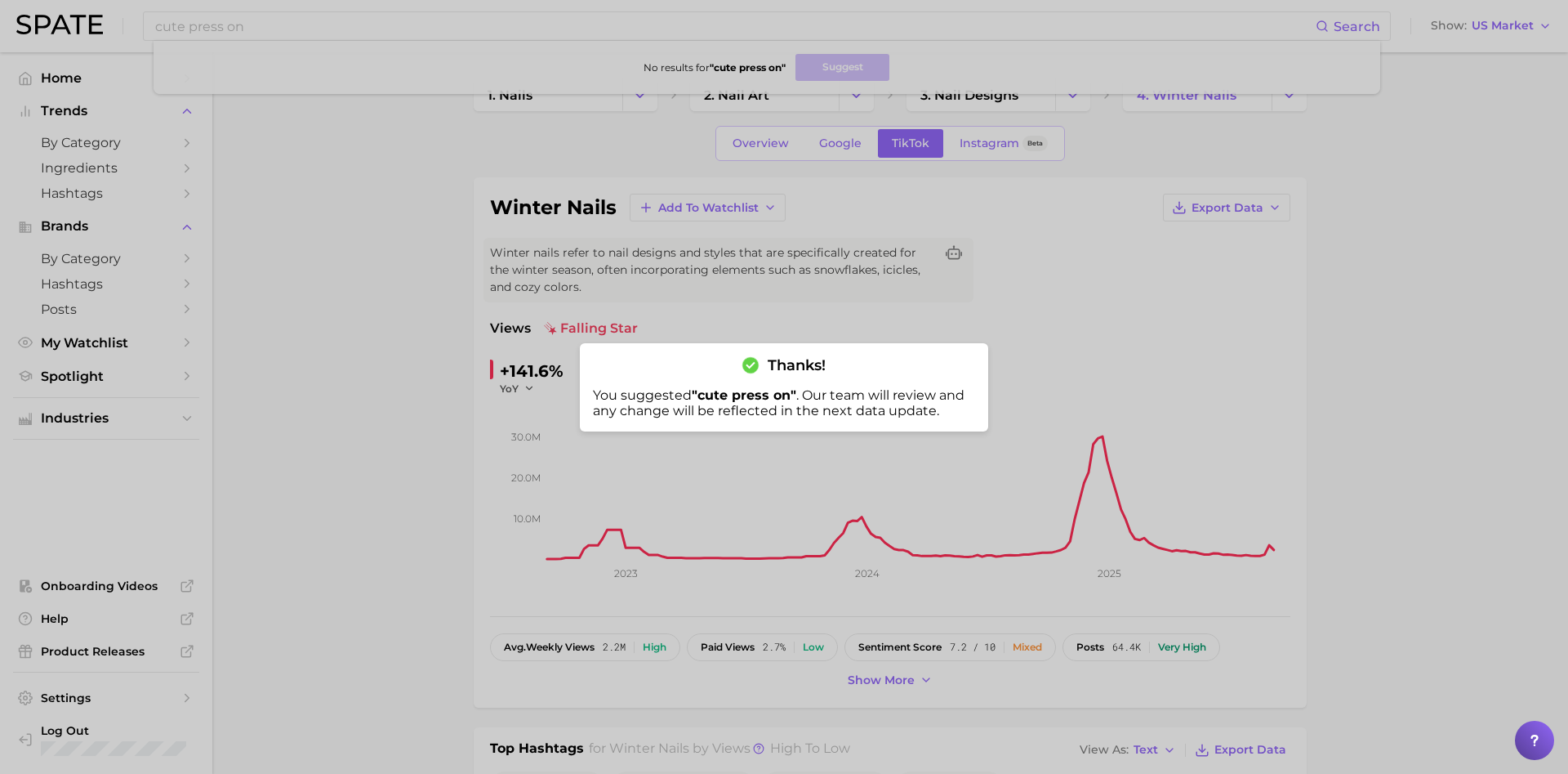
click at [835, 400] on div "You suggested " cute press on " . Our team will review and any change will be r…" at bounding box center [784, 402] width 382 height 31
click at [288, 27] on div at bounding box center [784, 387] width 1568 height 774
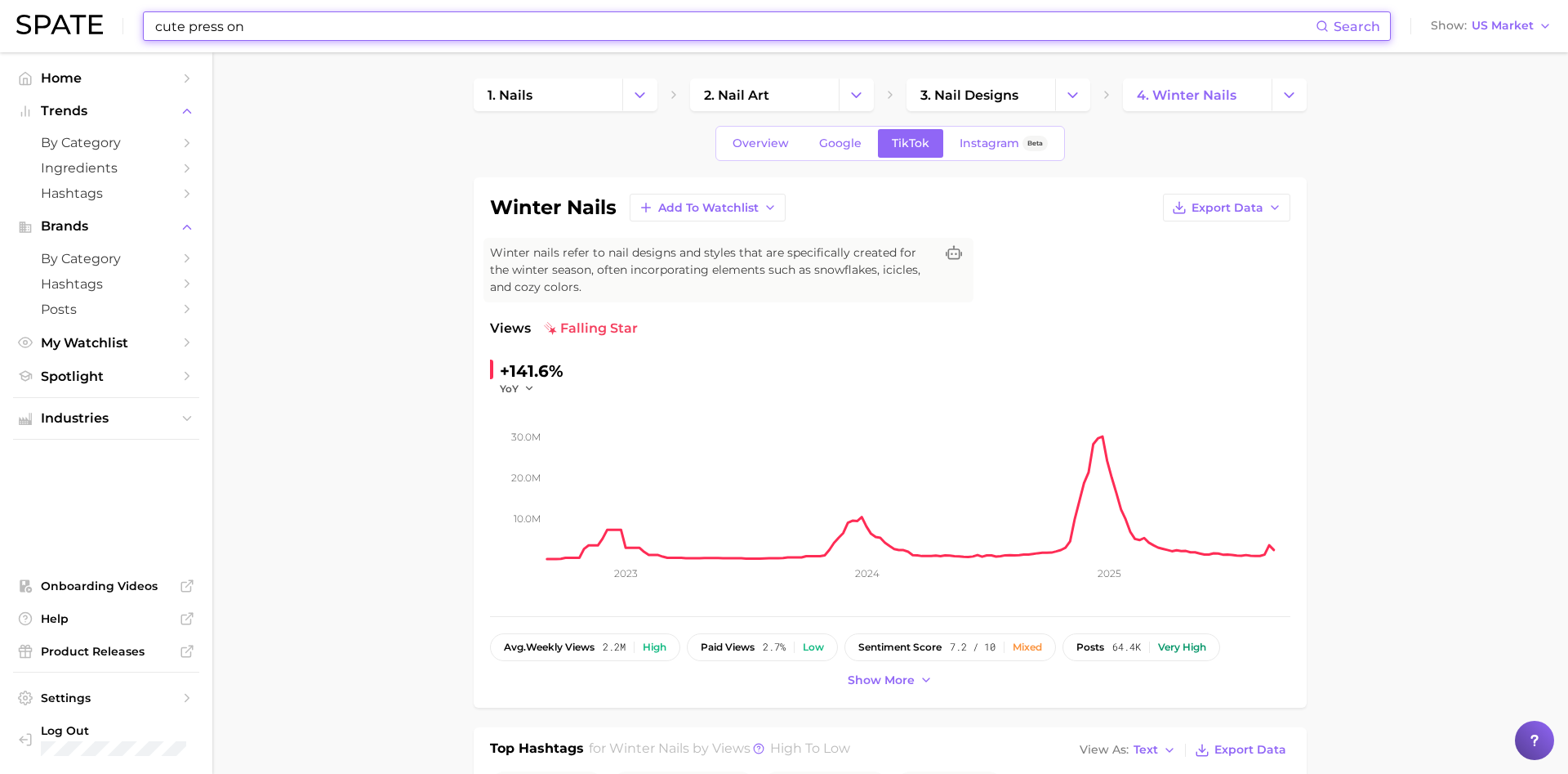
click at [268, 13] on input "cute press on" at bounding box center [734, 26] width 1162 height 27
drag, startPoint x: 262, startPoint y: 37, endPoint x: 189, endPoint y: 30, distance: 73.3
click at [189, 30] on input "cute press on" at bounding box center [734, 26] width 1162 height 27
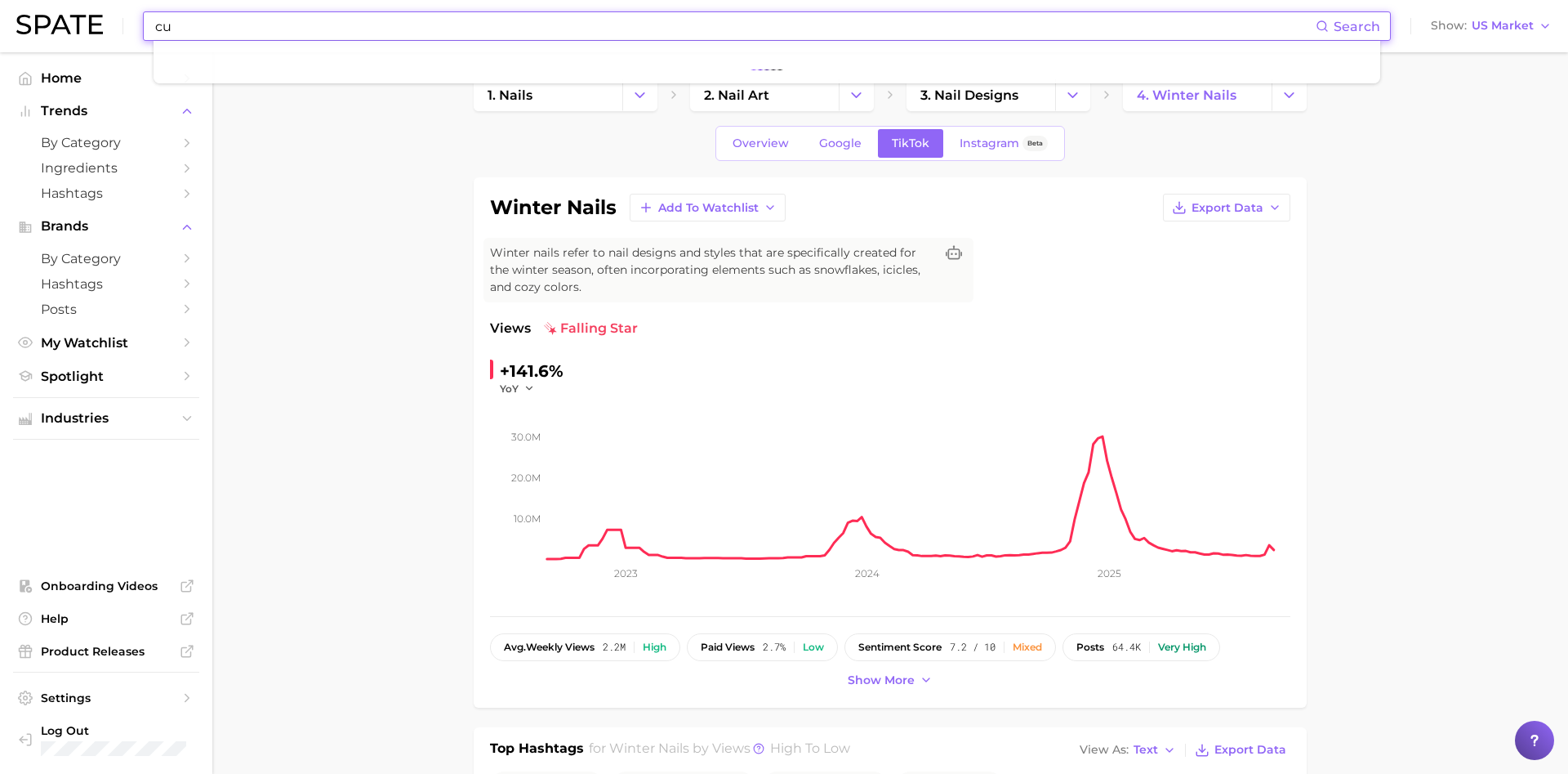
type input "c"
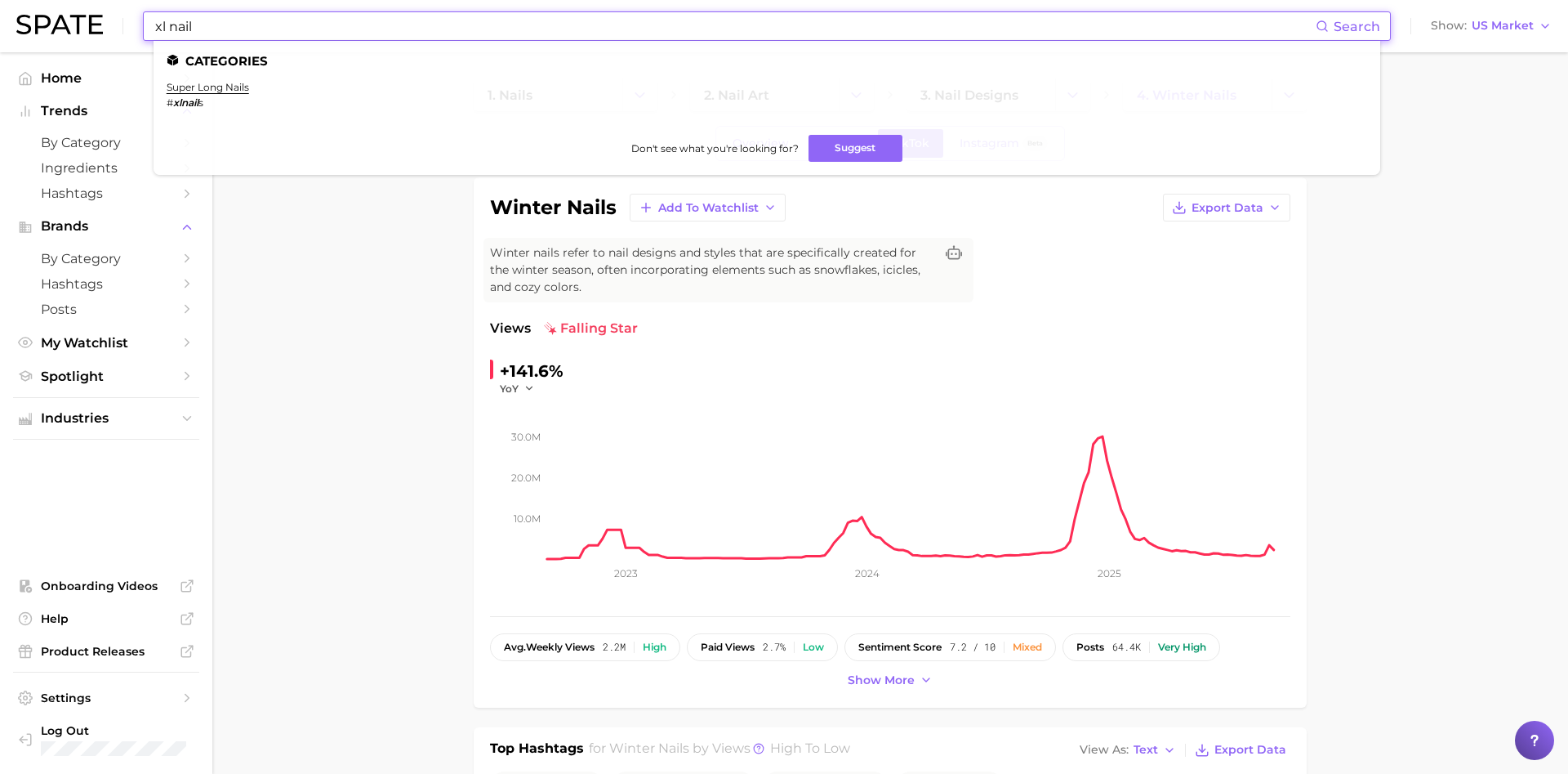
type input "xl nail"
click at [228, 87] on link "super long nails" at bounding box center [207, 87] width 82 height 12
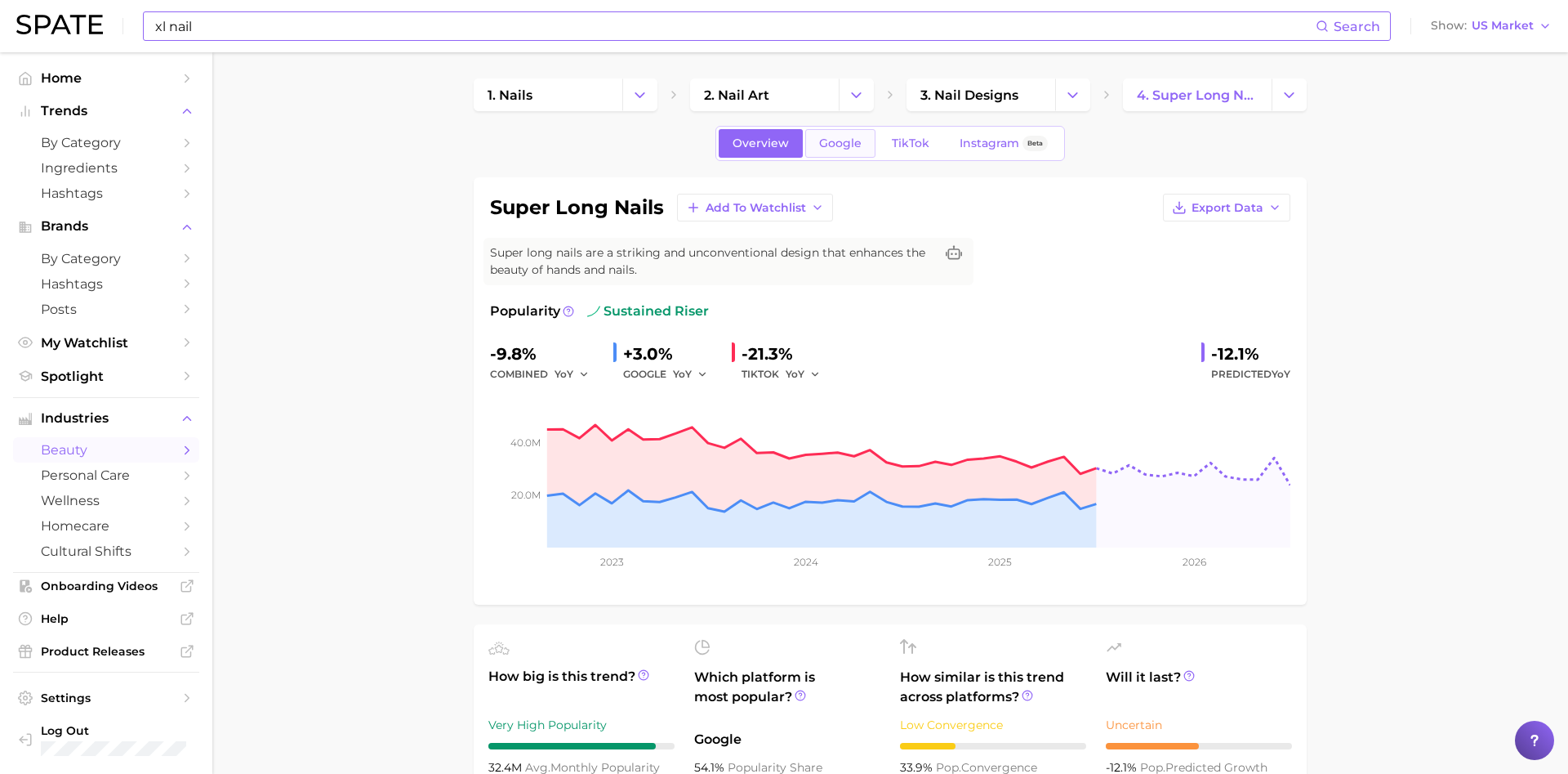
click at [841, 144] on span "Google" at bounding box center [840, 143] width 42 height 14
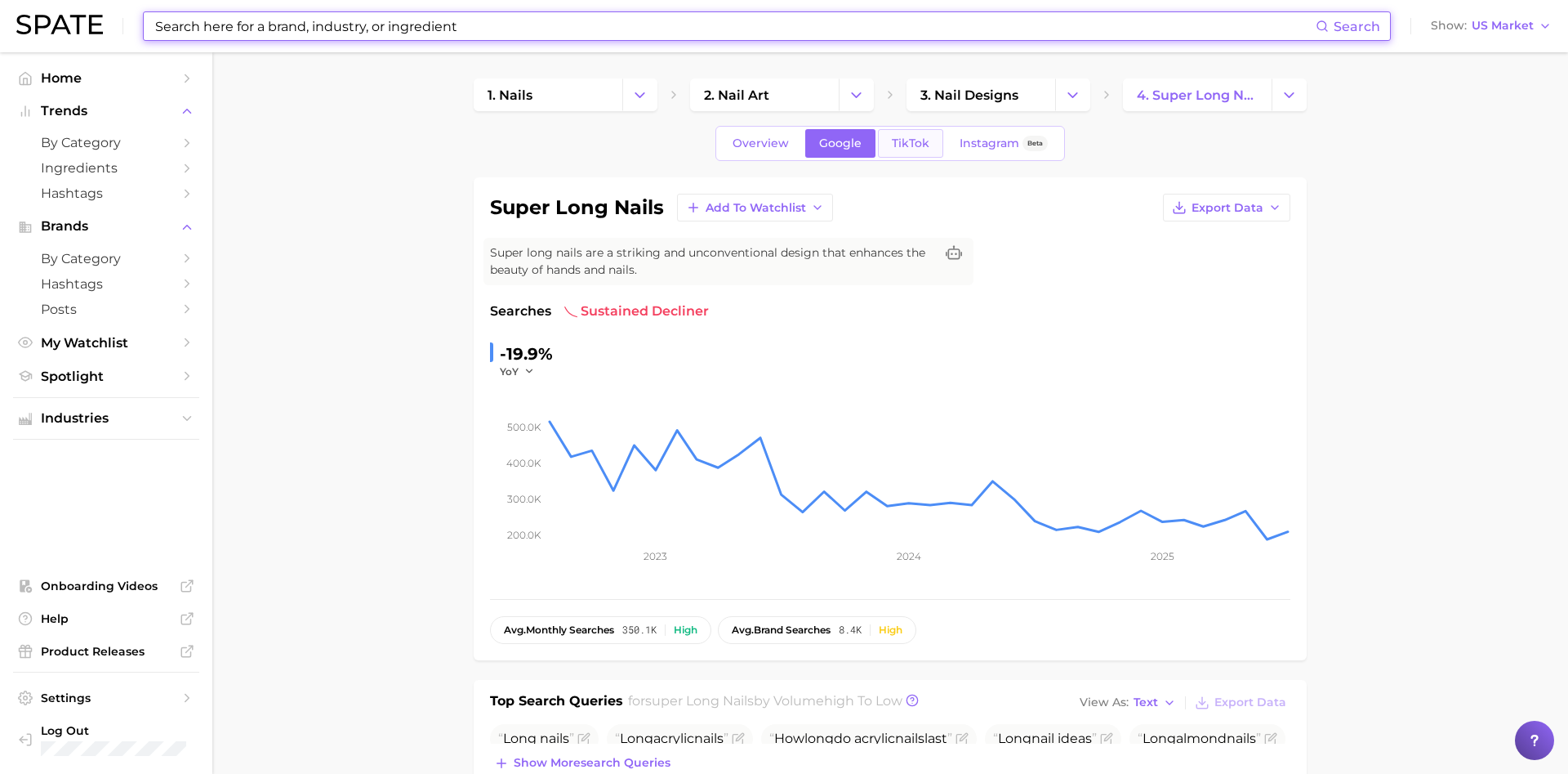
click at [922, 143] on span "TikTok" at bounding box center [910, 143] width 37 height 14
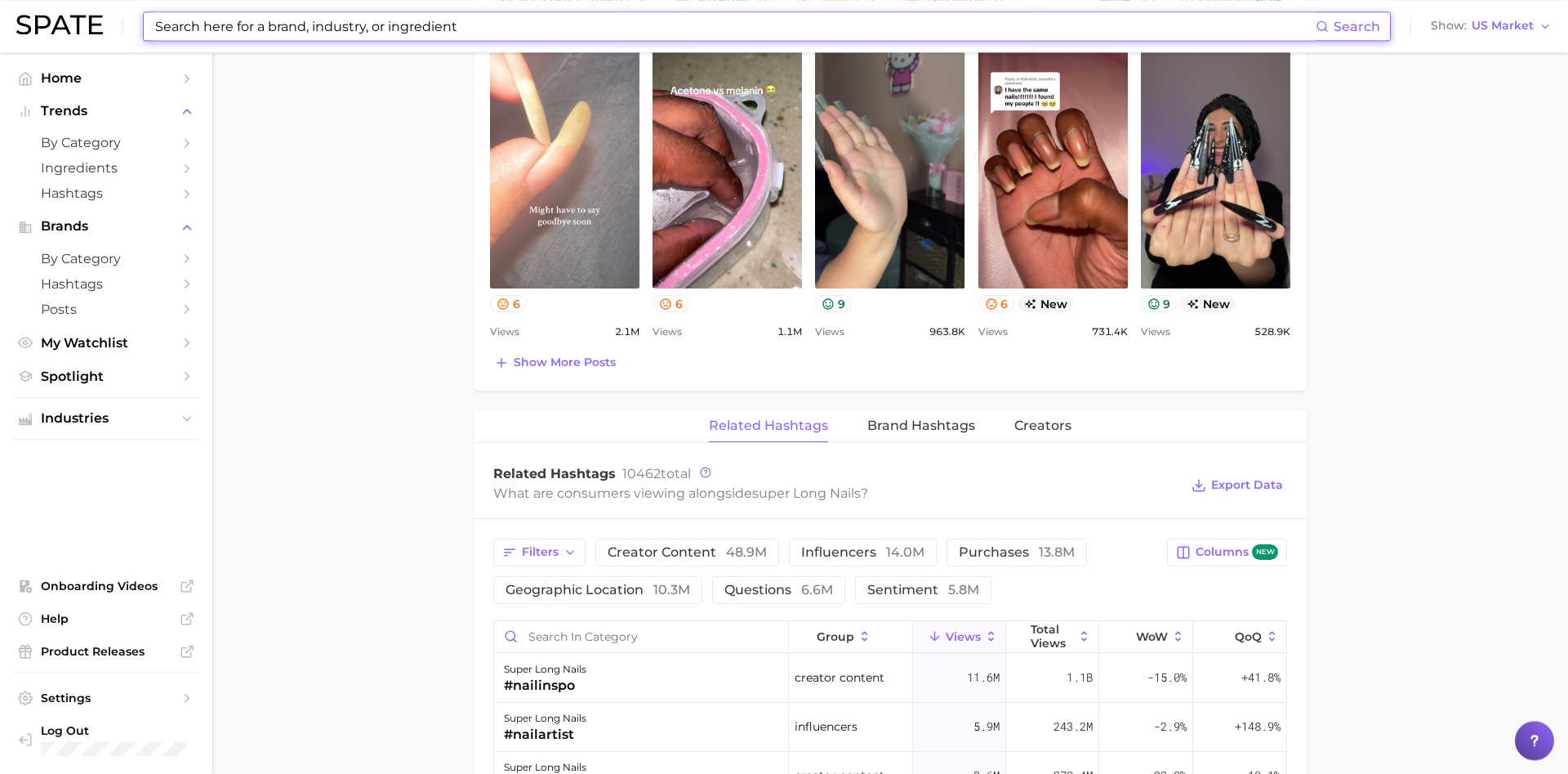
scroll to position [833, 0]
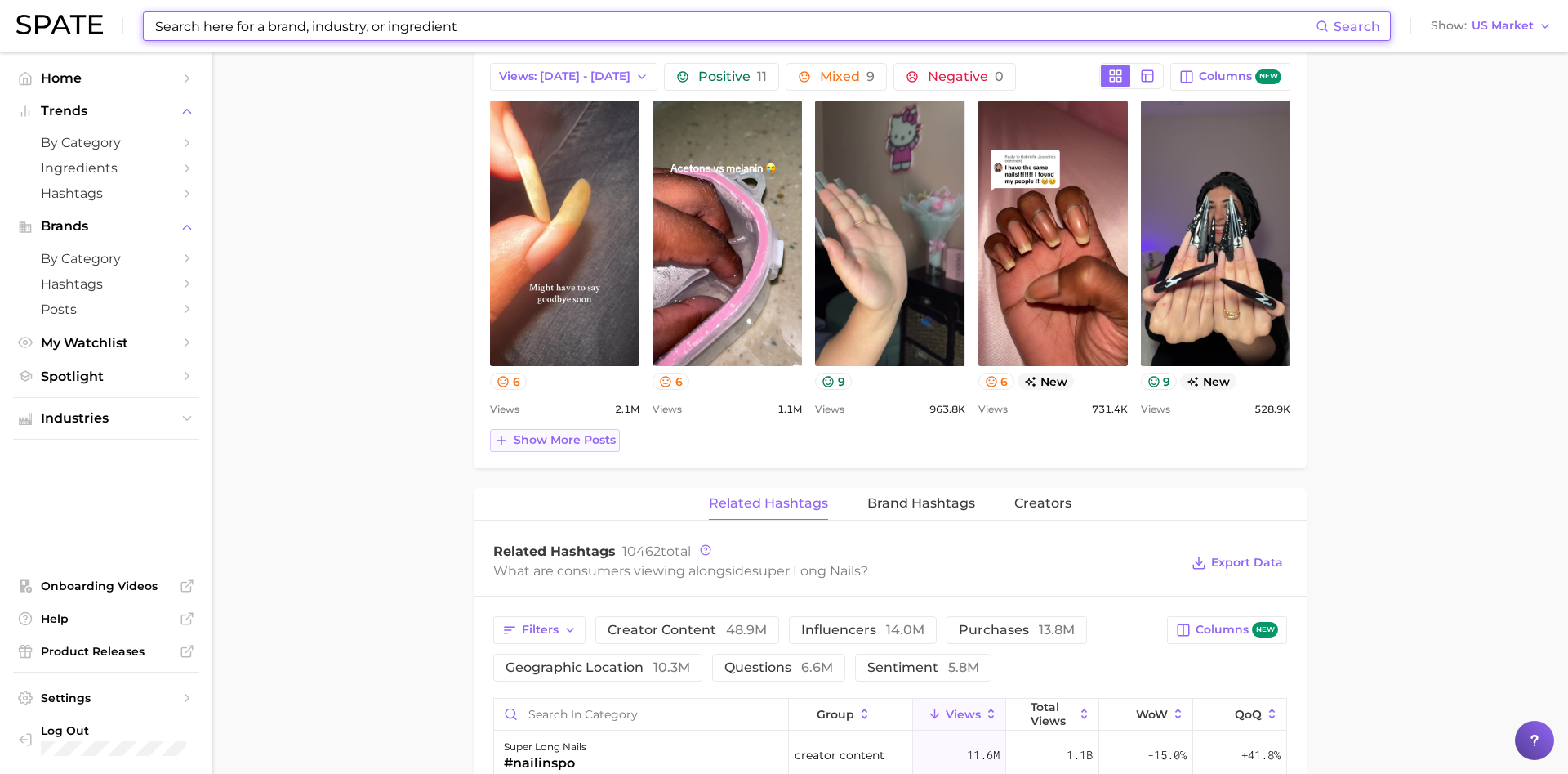
click at [521, 440] on span "Show more posts" at bounding box center [564, 440] width 102 height 14
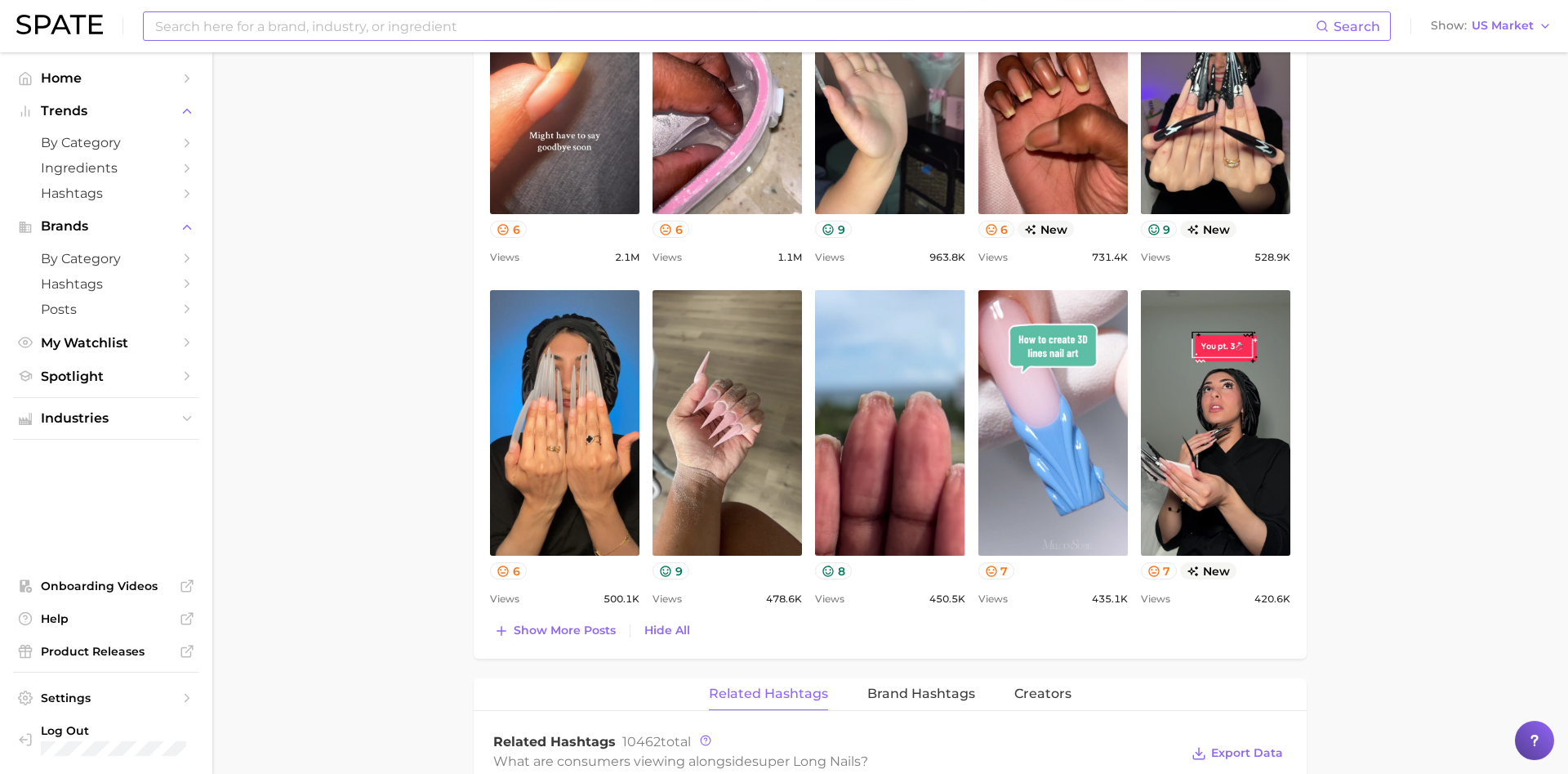
scroll to position [1083, 0]
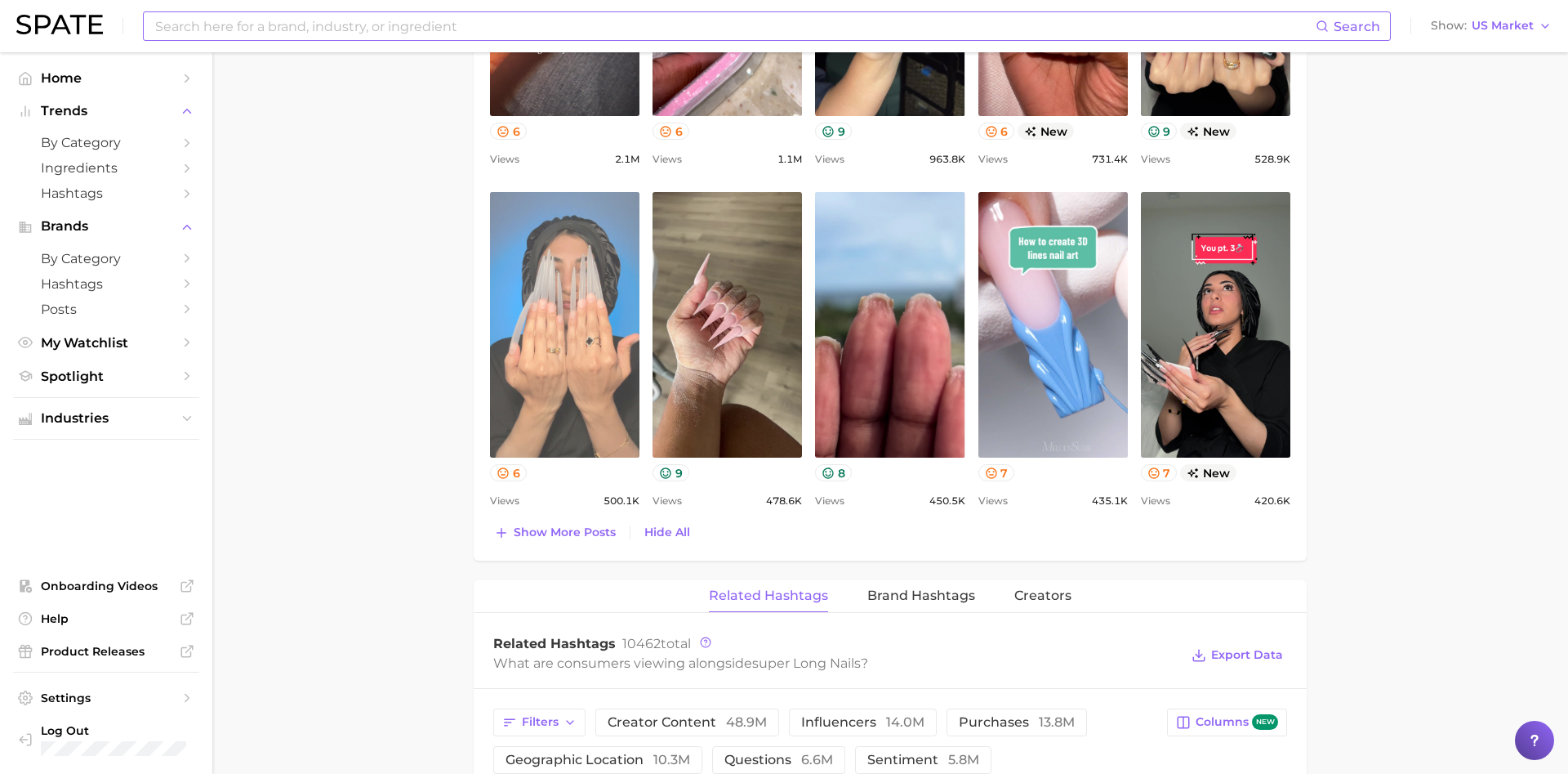
click at [569, 332] on link "view post on TikTok" at bounding box center [564, 325] width 150 height 266
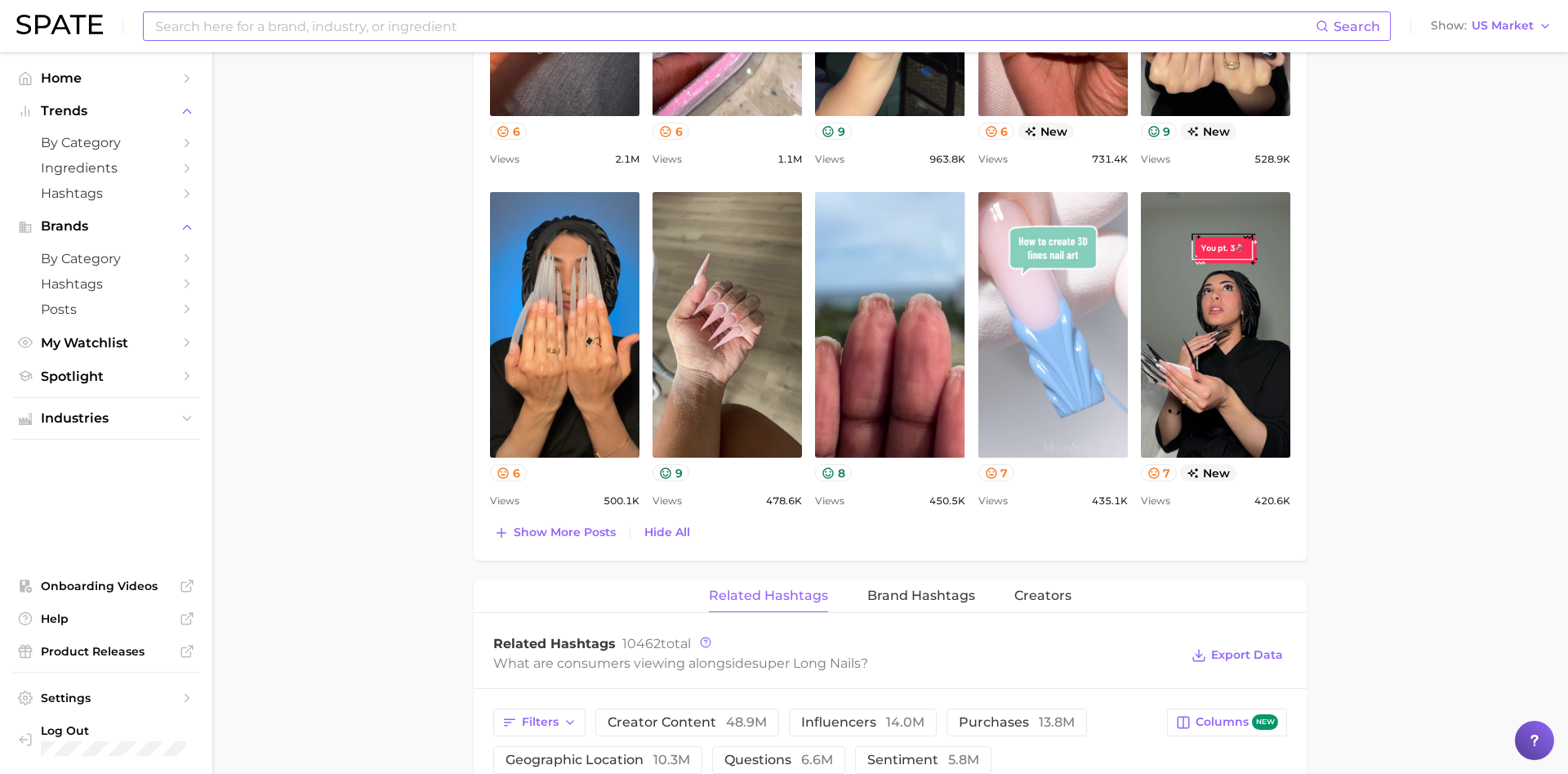
click at [1032, 347] on link "view post on TikTok" at bounding box center [1053, 325] width 150 height 266
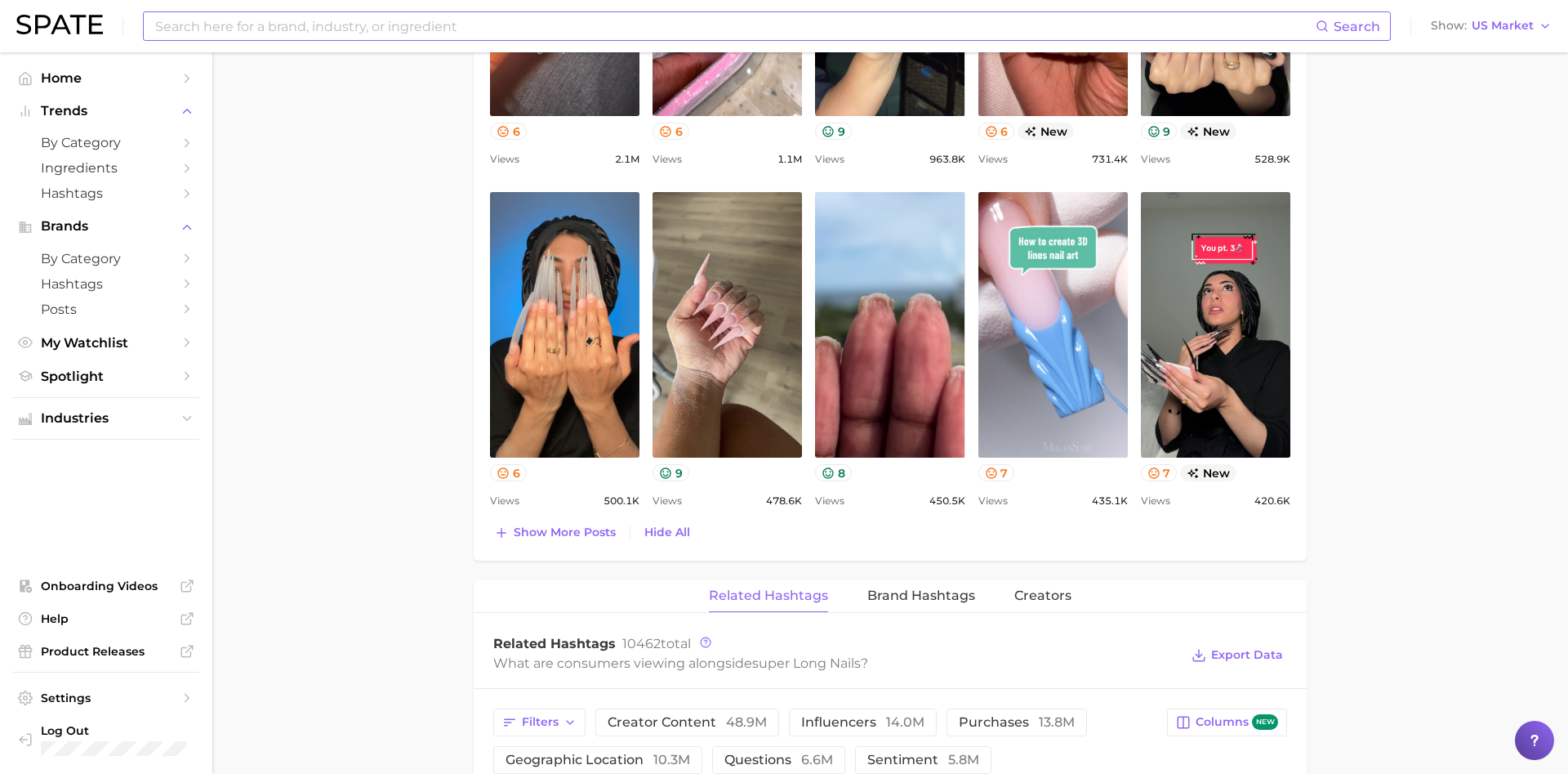
click at [1365, 174] on main "1. nails 2. nail art 3. nail designs 4. super long nails Overview Google TikTok…" at bounding box center [890, 317] width 1356 height 2696
